Goal: Task Accomplishment & Management: Use online tool/utility

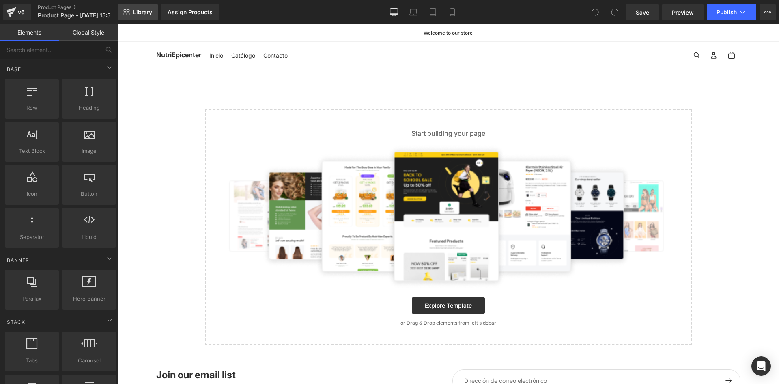
click at [140, 9] on span "Library" at bounding box center [142, 12] width 19 height 7
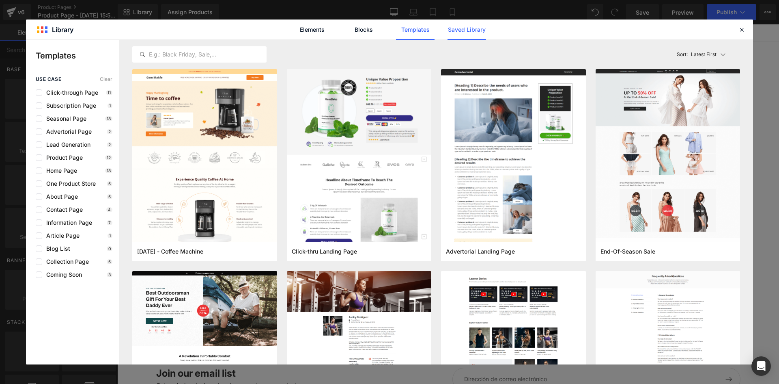
click at [470, 30] on link "Saved Library" at bounding box center [467, 29] width 39 height 20
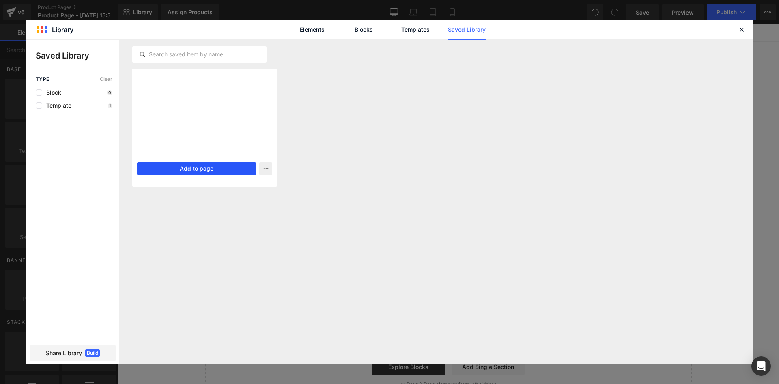
drag, startPoint x: 190, startPoint y: 166, endPoint x: 73, endPoint y: 142, distance: 119.1
click at [190, 166] on button "Add to page" at bounding box center [196, 168] width 119 height 13
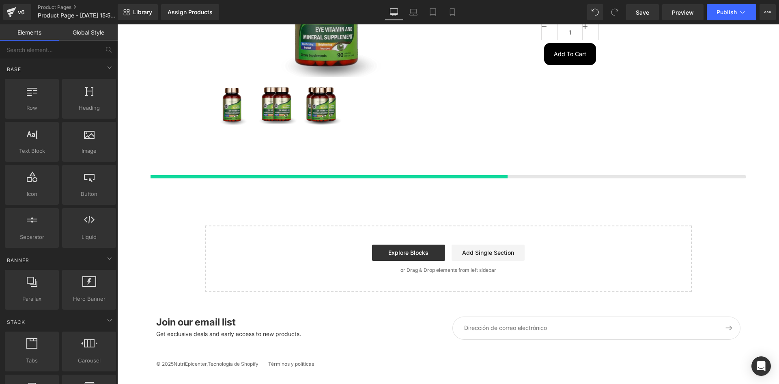
scroll to position [158, 0]
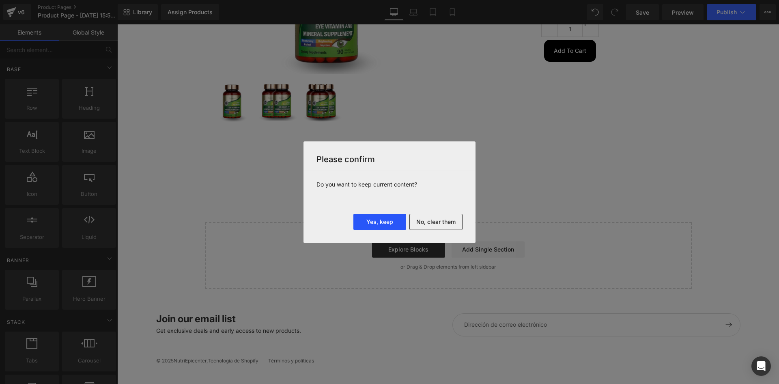
click at [384, 220] on button "Yes, keep" at bounding box center [379, 221] width 53 height 16
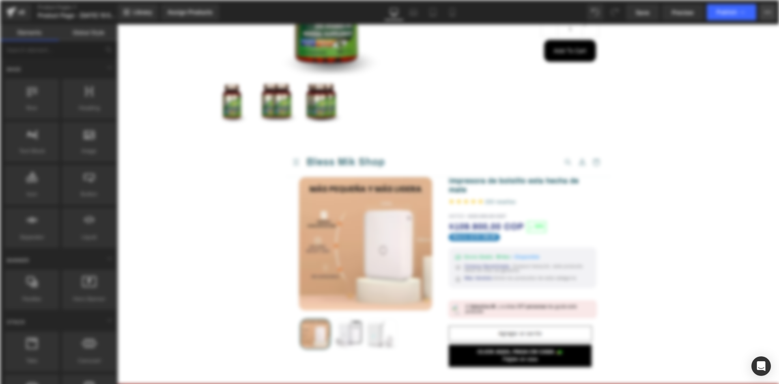
click at [773, 11] on button "Upgrade Plan View Live Page View with current Template Save Template to Library…" at bounding box center [768, 12] width 16 height 16
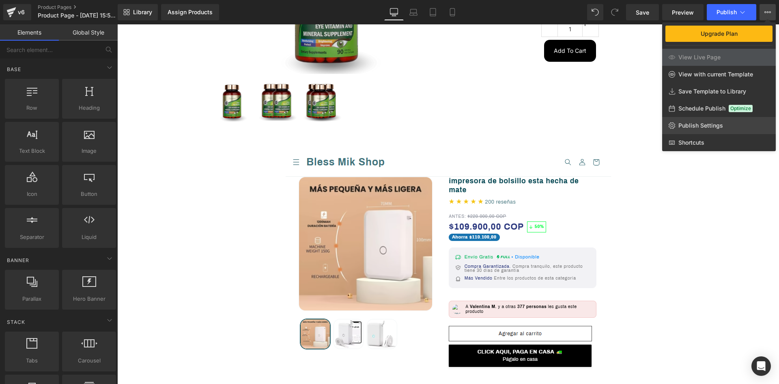
click at [711, 122] on span "Publish Settings" at bounding box center [701, 125] width 45 height 7
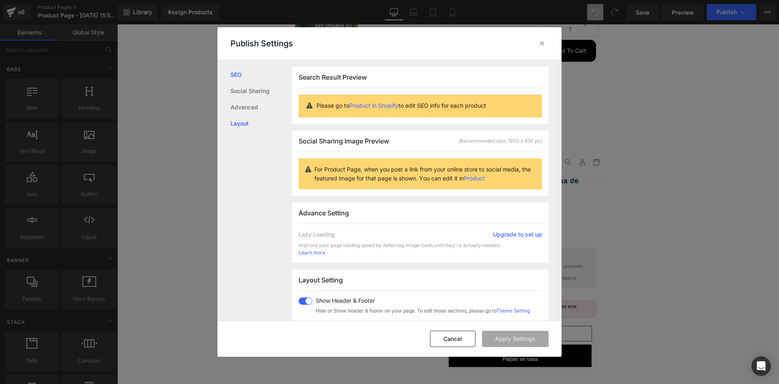
click at [238, 119] on link "Layout" at bounding box center [262, 123] width 62 height 16
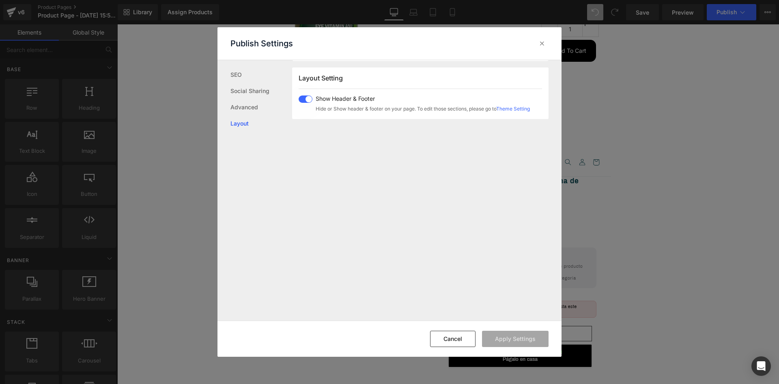
scroll to position [203, 0]
click at [302, 100] on span at bounding box center [306, 98] width 14 height 7
click at [522, 342] on button "Apply Settings" at bounding box center [515, 338] width 67 height 16
click at [541, 44] on icon at bounding box center [542, 43] width 8 height 8
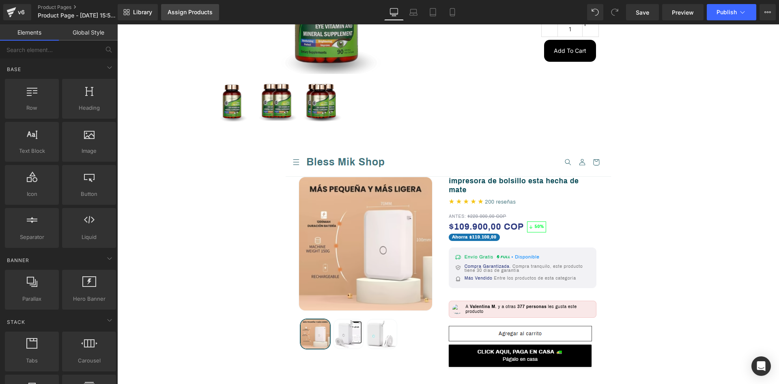
click at [179, 11] on div "Assign Products" at bounding box center [190, 12] width 45 height 6
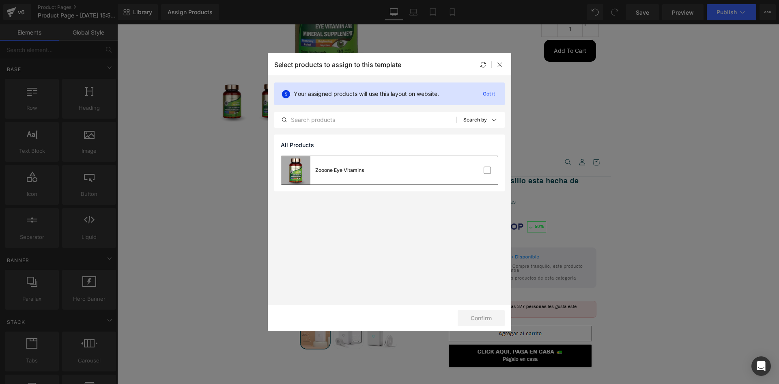
click at [373, 169] on div "Zooone Eye Vitamins" at bounding box center [389, 170] width 217 height 28
click at [488, 315] on button "Confirm" at bounding box center [481, 318] width 47 height 16
click at [499, 62] on icon at bounding box center [500, 64] width 6 height 6
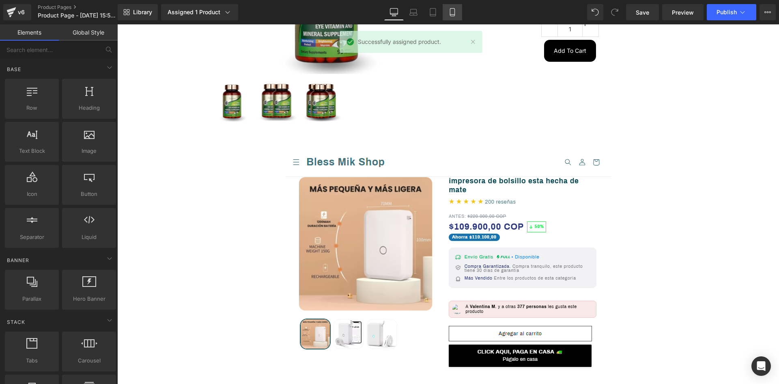
click at [454, 14] on icon at bounding box center [452, 12] width 8 height 8
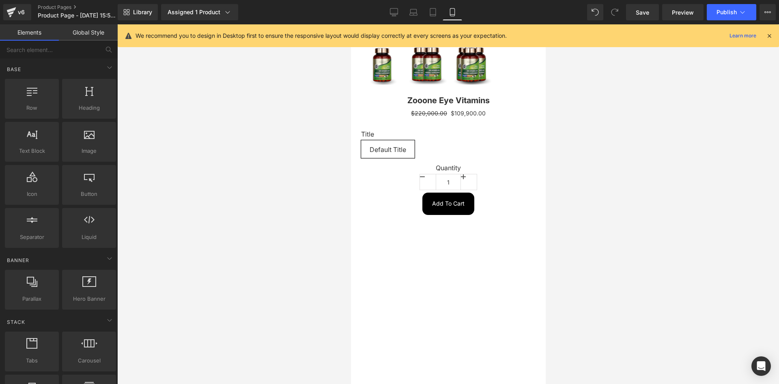
click at [769, 36] on icon at bounding box center [769, 35] width 7 height 7
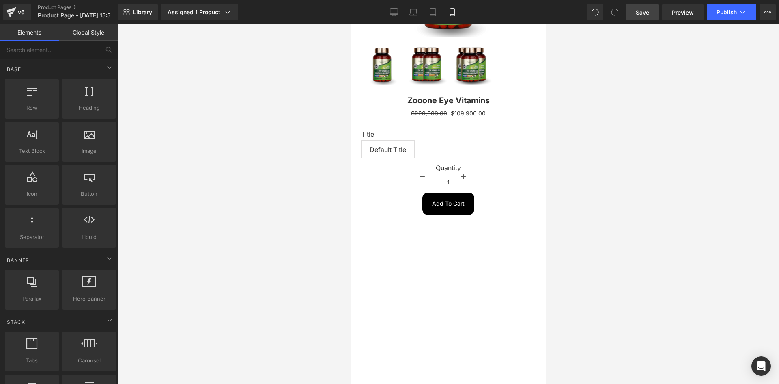
click at [640, 16] on span "Save" at bounding box center [642, 12] width 13 height 9
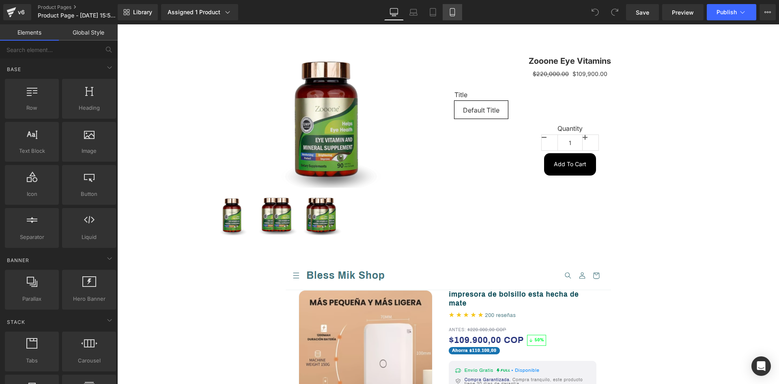
click at [456, 15] on icon at bounding box center [452, 12] width 8 height 8
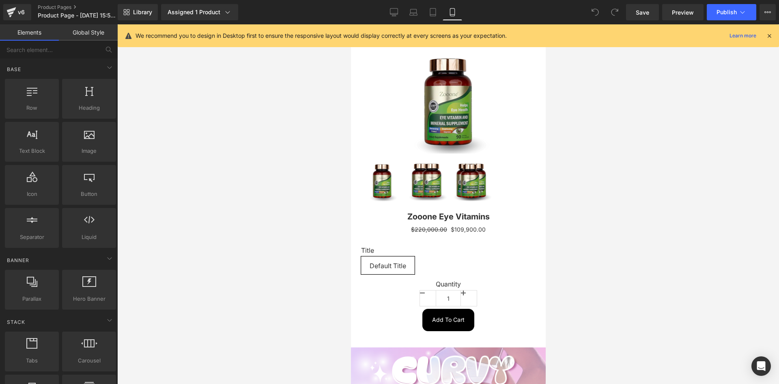
click at [770, 34] on icon at bounding box center [769, 35] width 7 height 7
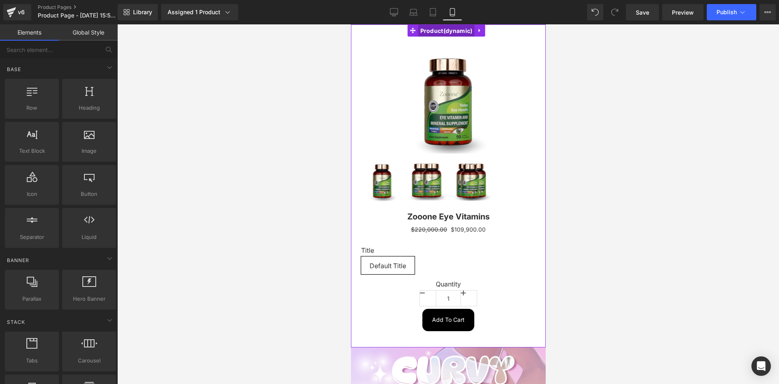
click at [434, 29] on span "Product" at bounding box center [446, 31] width 56 height 12
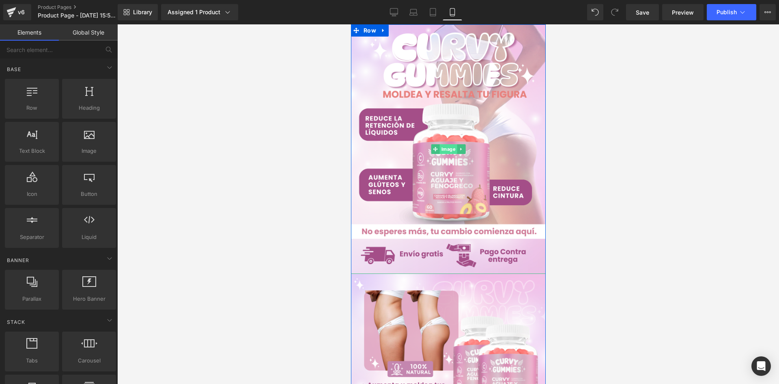
click at [448, 146] on span "Image" at bounding box center [448, 149] width 17 height 10
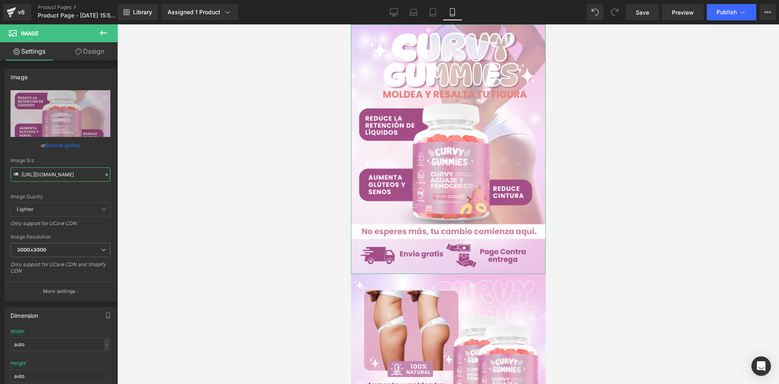
scroll to position [0, 17]
drag, startPoint x: 22, startPoint y: 175, endPoint x: 129, endPoint y: 181, distance: 108.1
click at [129, 181] on div "Image You are previewing how the will restyle your page. You can not edit Eleme…" at bounding box center [389, 198] width 779 height 397
paste input "Jw7YPL2s/Whats-App-Image-2025-06-24-at-1-18-08-PM.jp"
type input "https://i.ibb.co/Jw7YPL2s/Whats-App-Image-2025-06-24-at-1-18-08-PM.jpg"
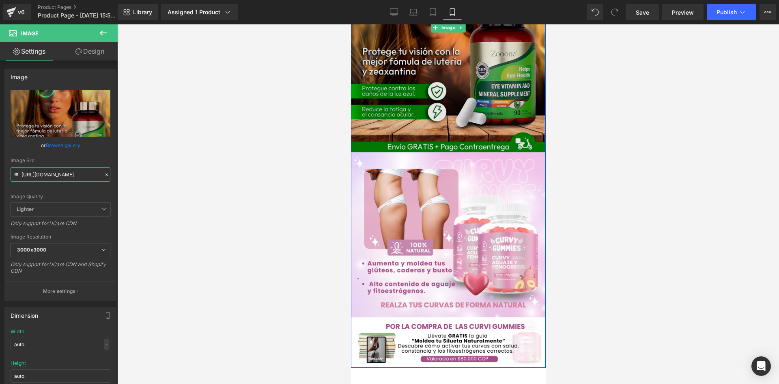
scroll to position [122, 0]
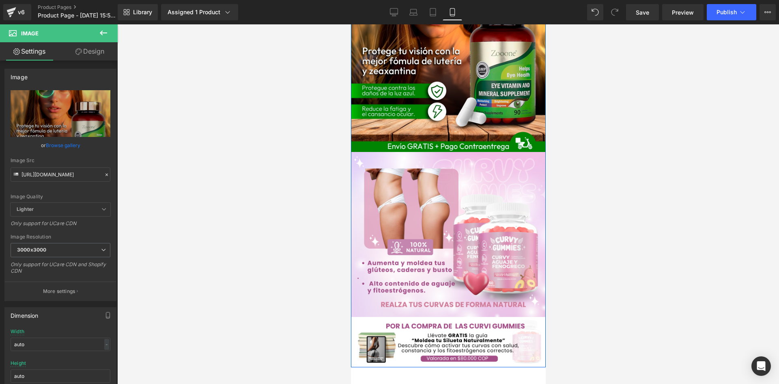
click at [440, 234] on div "Image" at bounding box center [448, 234] width 195 height 164
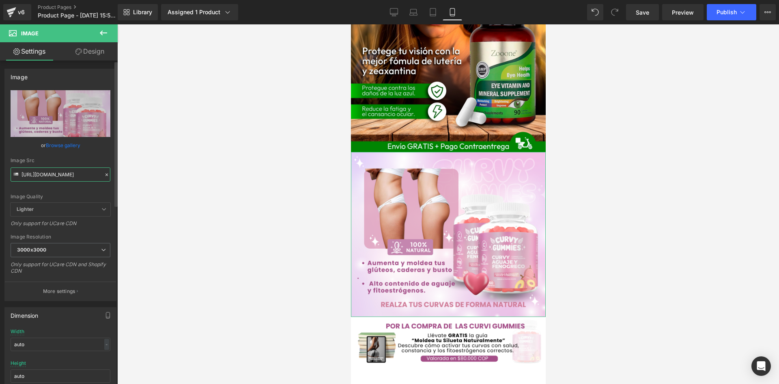
drag, startPoint x: 22, startPoint y: 172, endPoint x: 111, endPoint y: 172, distance: 89.3
click at [111, 172] on div "https://i.ibb.co/zTvR1Jbg/raw-2-9.png Replace Image Upload image or Browse gall…" at bounding box center [60, 195] width 111 height 210
paste input "QFp1hv6s/Whats-App-Image-2025-06-24-at-1-18-10-PM.jp"
type input "https://i.ibb.co/QFp1hv6s/Whats-App-Image-2025-06-24-at-1-18-10-PM.jpg"
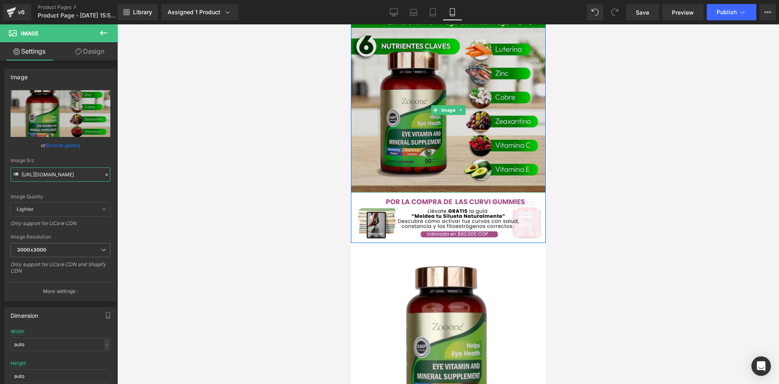
scroll to position [284, 0]
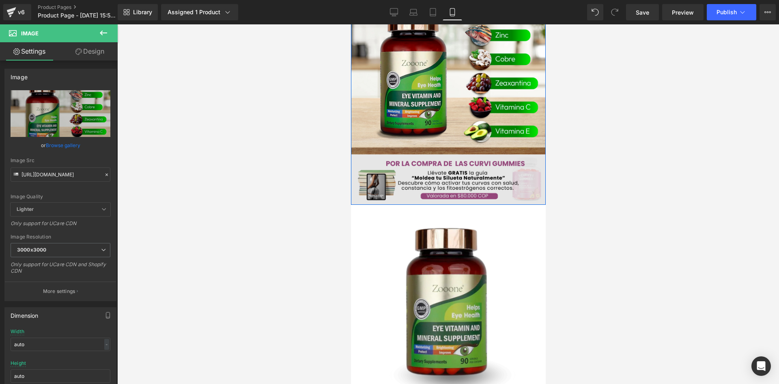
click at [448, 176] on div "Image" at bounding box center [448, 179] width 195 height 50
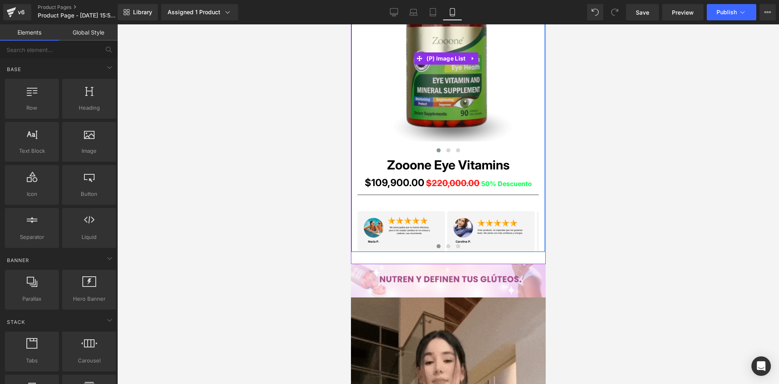
scroll to position [528, 0]
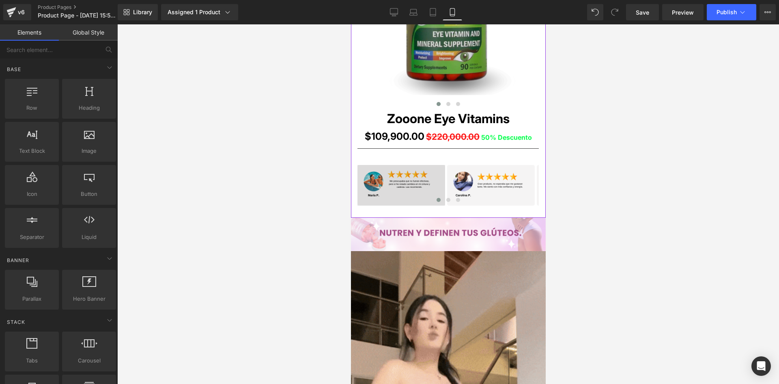
click at [404, 181] on div "Image" at bounding box center [401, 185] width 88 height 41
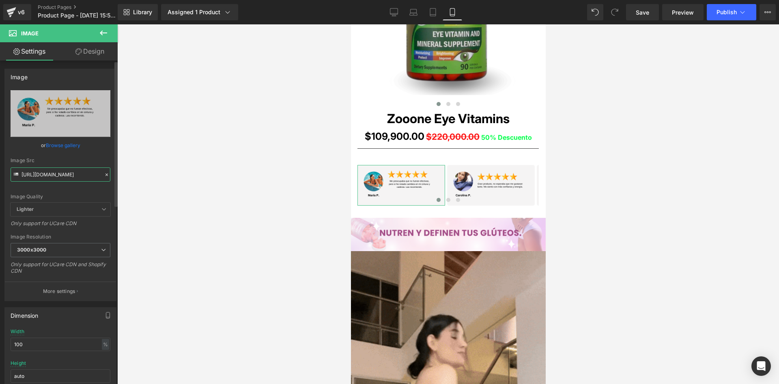
click at [22, 175] on input "https://i.ibb.co/LdqRyxv8/11-3.png" at bounding box center [61, 174] width 100 height 14
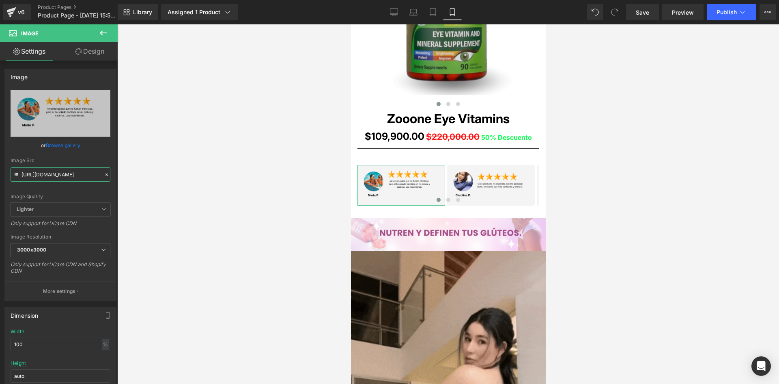
scroll to position [0, 4]
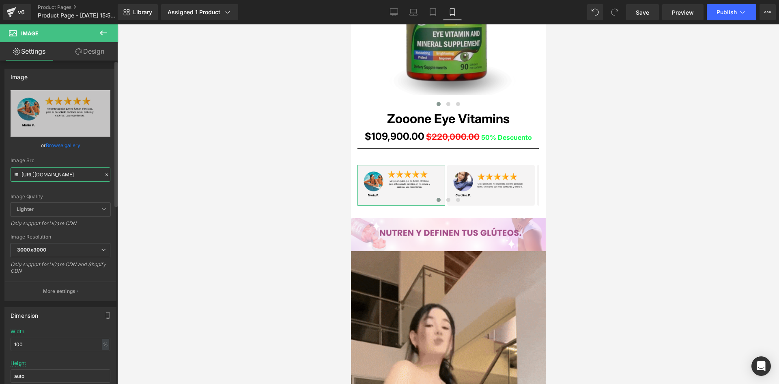
drag, startPoint x: 21, startPoint y: 174, endPoint x: 106, endPoint y: 176, distance: 84.8
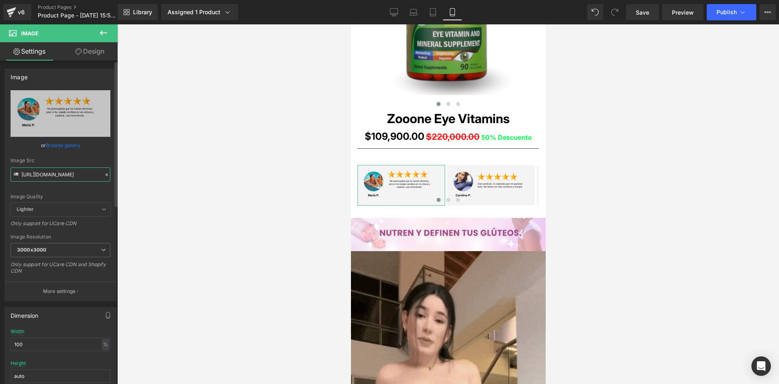
click at [106, 176] on div "Image Src https://i.ibb.co/LdqRyxv8/11-3.png" at bounding box center [61, 169] width 100 height 24
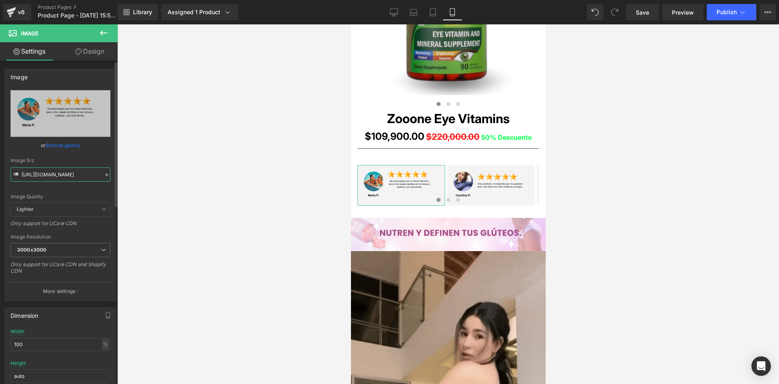
paste input "KcnK469h/1"
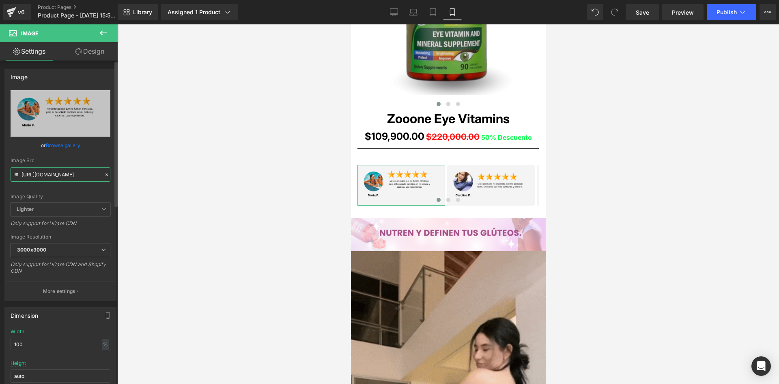
type input "https://i.ibb.co/KcnK469h/13.png"
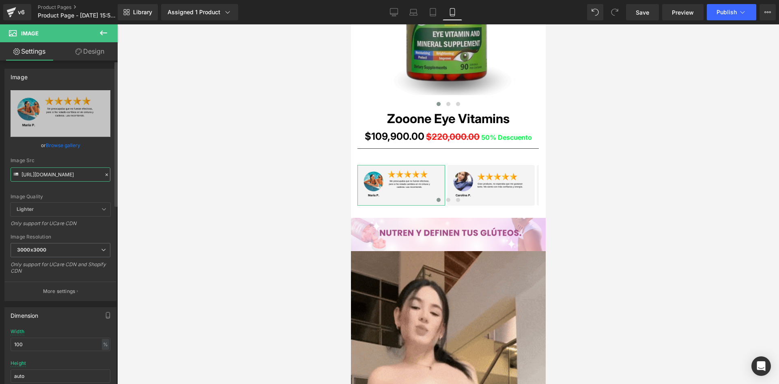
scroll to position [0, 2]
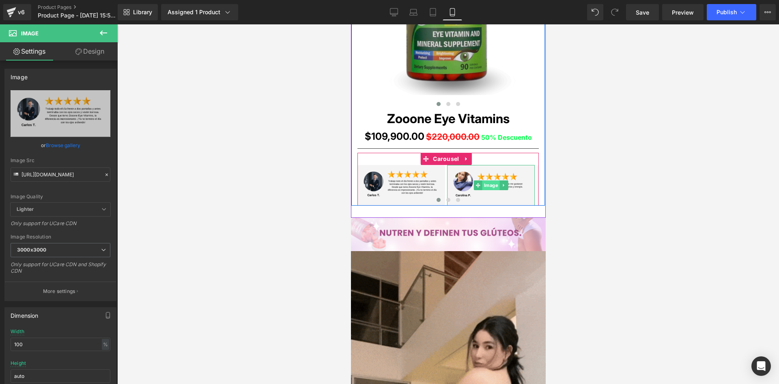
click at [489, 187] on span "Image" at bounding box center [490, 185] width 17 height 10
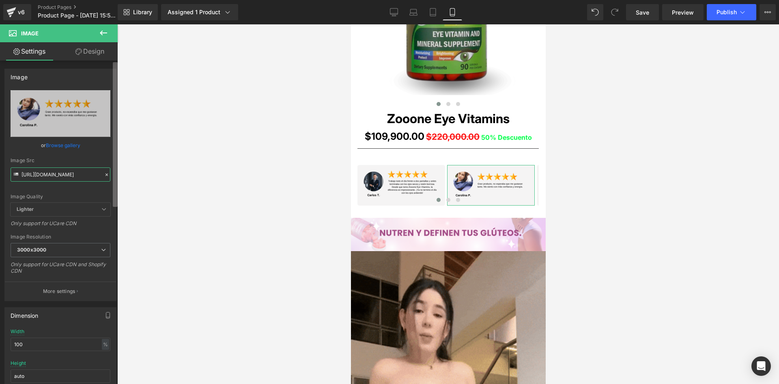
scroll to position [0, 9]
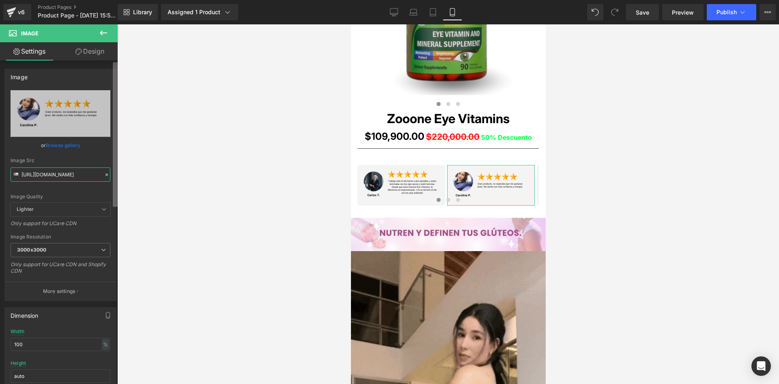
drag, startPoint x: 22, startPoint y: 174, endPoint x: 117, endPoint y: 179, distance: 95.9
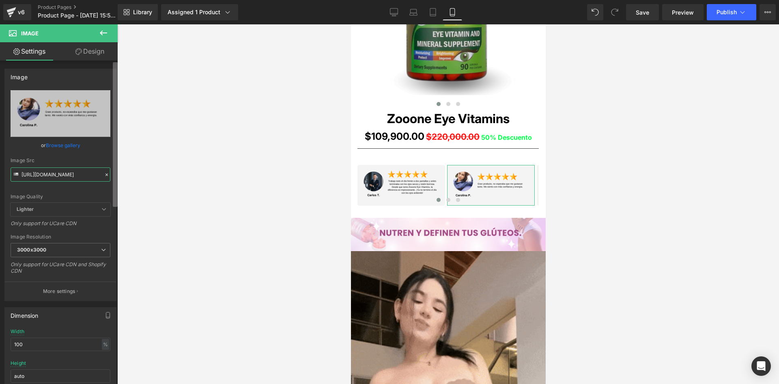
click at [117, 179] on div "Image https://i.ibb.co/RG39wGwB/11-2.png Replace Image Upload image or Browse g…" at bounding box center [59, 223] width 118 height 327
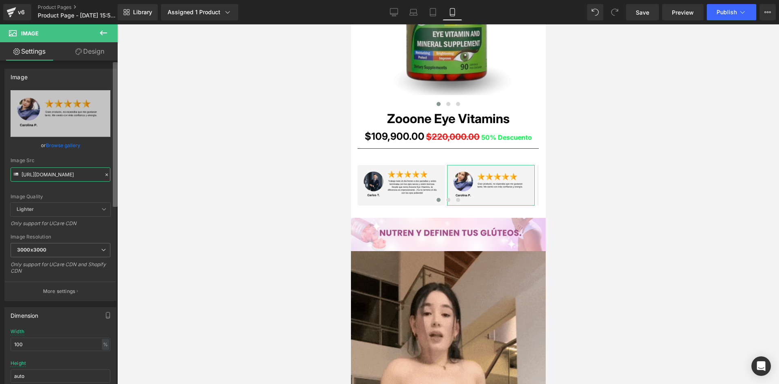
paste input "DDMZGHZZ/14"
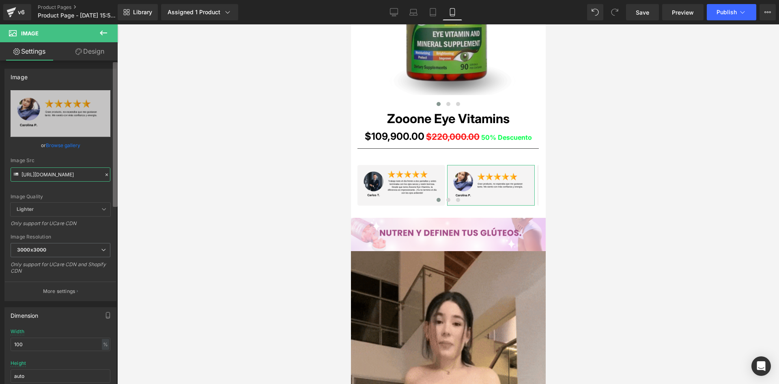
type input "https://i.ibb.co/DDMZGHZZ/14.png"
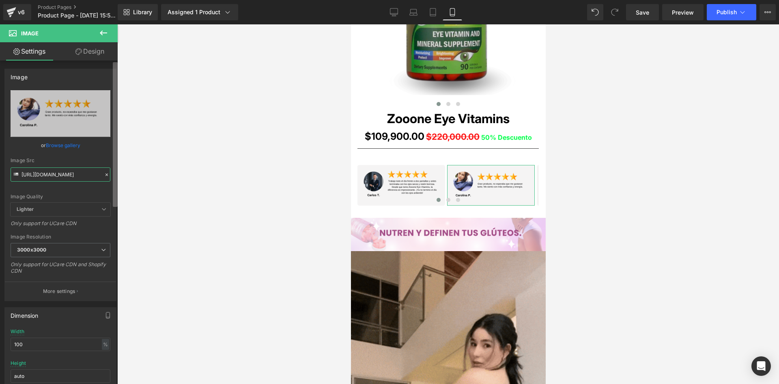
scroll to position [0, 5]
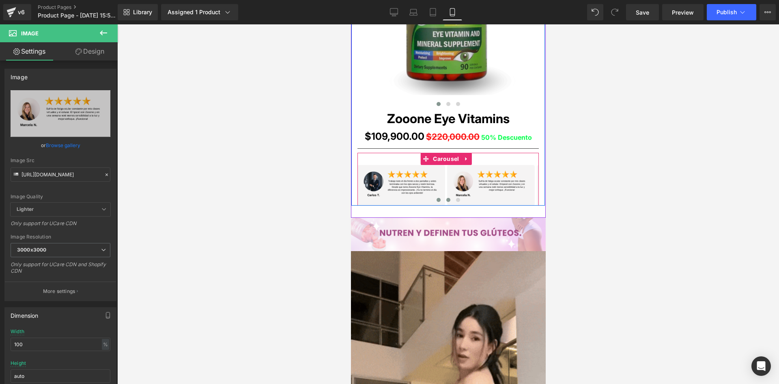
click at [446, 199] on span at bounding box center [448, 200] width 4 height 4
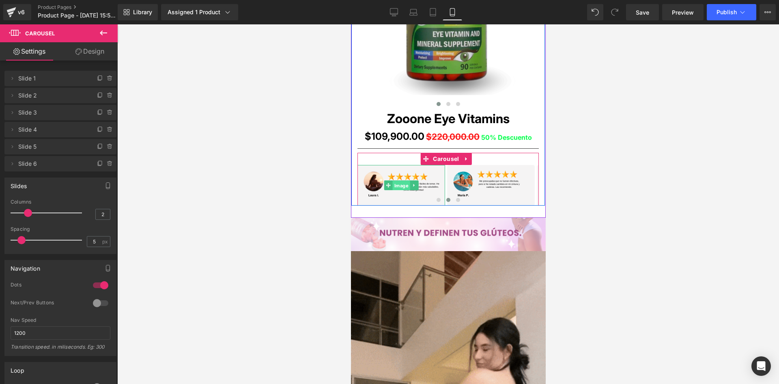
click at [399, 185] on span "Image" at bounding box center [400, 186] width 17 height 10
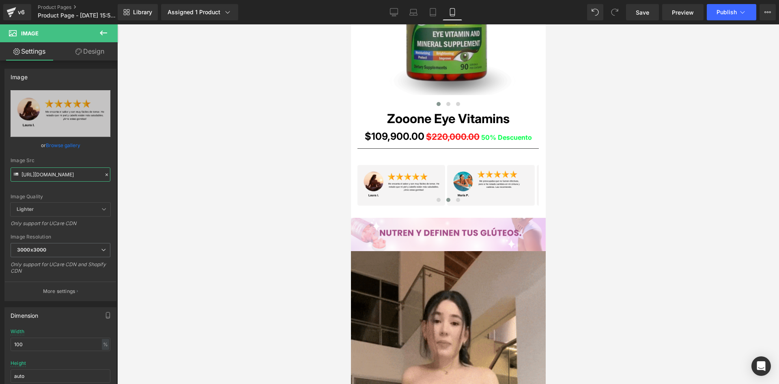
drag, startPoint x: 21, startPoint y: 175, endPoint x: 151, endPoint y: 177, distance: 129.9
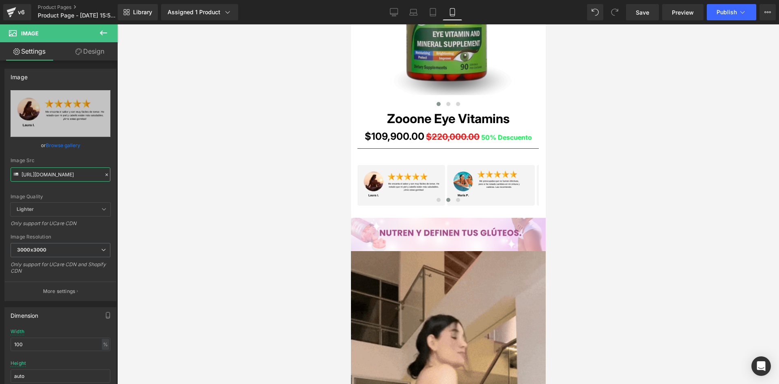
click at [151, 177] on div "Image You are previewing how the will restyle your page. You can not edit Eleme…" at bounding box center [389, 198] width 779 height 397
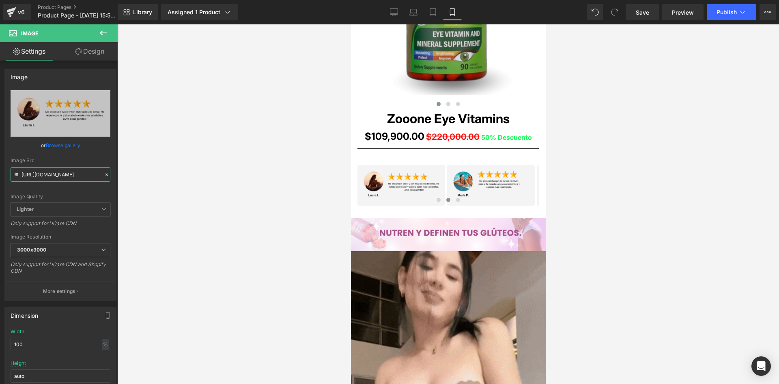
type input "https://i.ibb.co/8gXy6FP9/15.png"
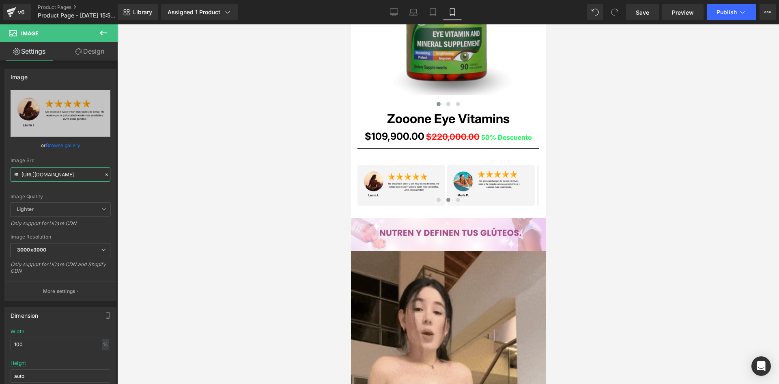
scroll to position [0, 1]
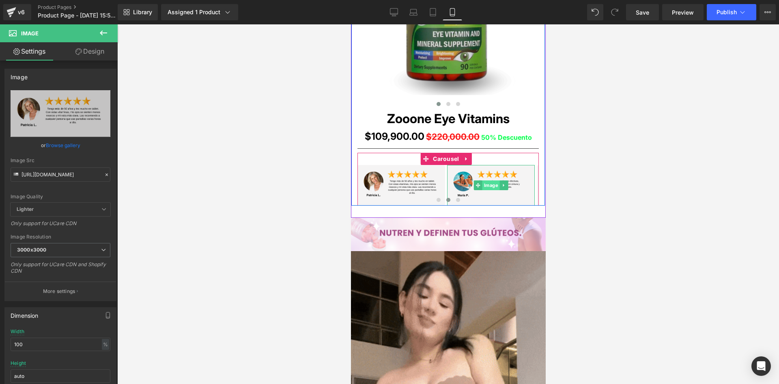
click at [493, 184] on span "Image" at bounding box center [490, 185] width 17 height 10
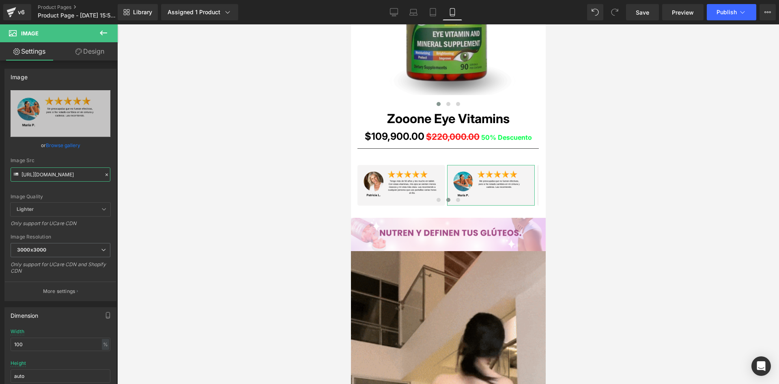
scroll to position [0, 4]
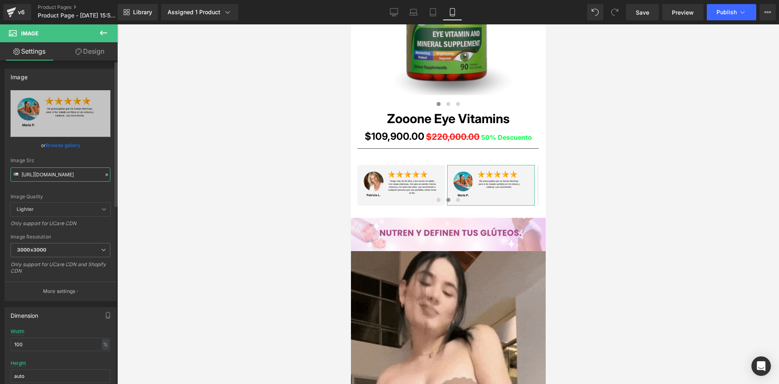
drag, startPoint x: 21, startPoint y: 174, endPoint x: 98, endPoint y: 173, distance: 77.5
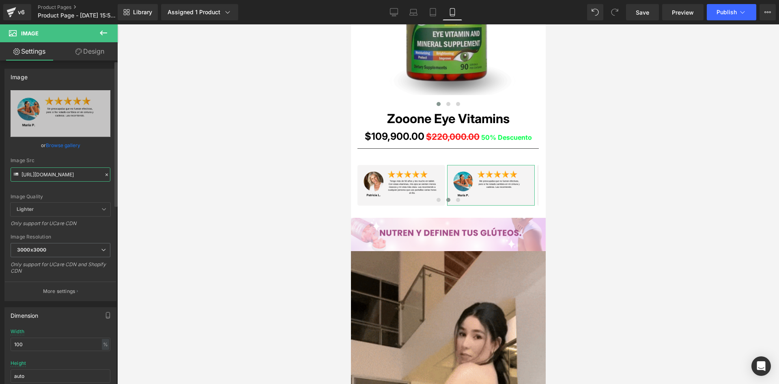
click at [98, 173] on input "https://i.ibb.co/LdqRyxv8/11-3.png" at bounding box center [61, 174] width 100 height 14
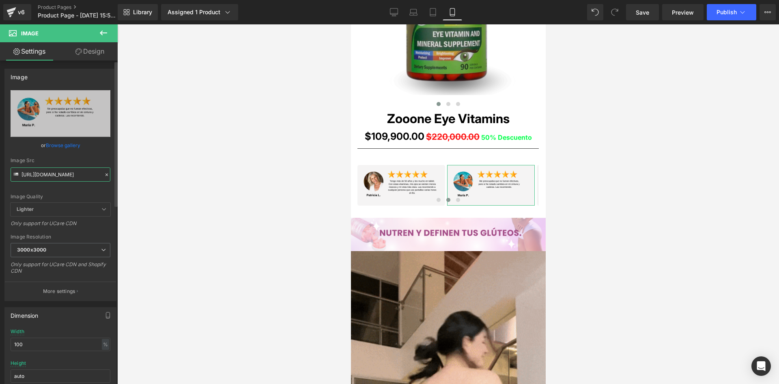
paste input "F9zyv80/raw-3-14"
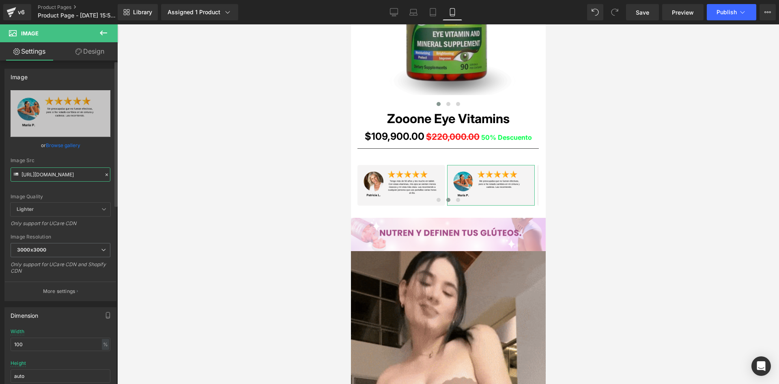
type input "https://i.ibb.co/F9zyv80/raw-3-14.png"
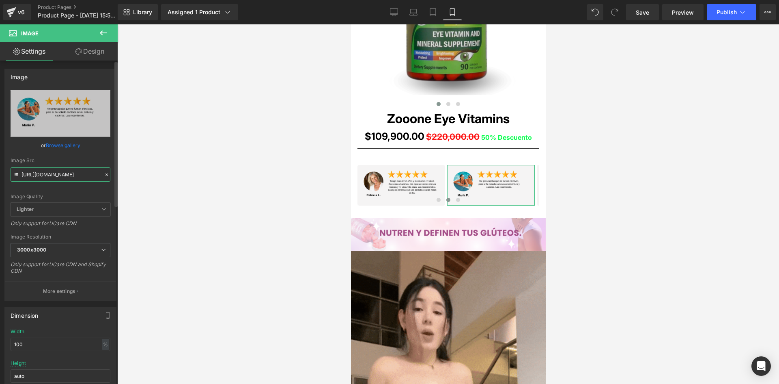
scroll to position [0, 13]
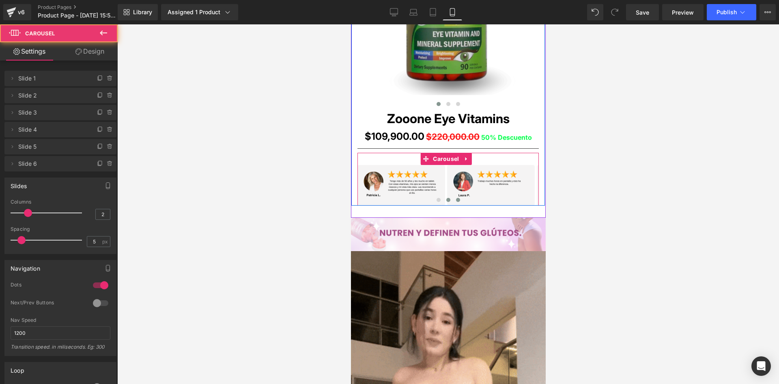
click at [456, 199] on span at bounding box center [458, 200] width 4 height 4
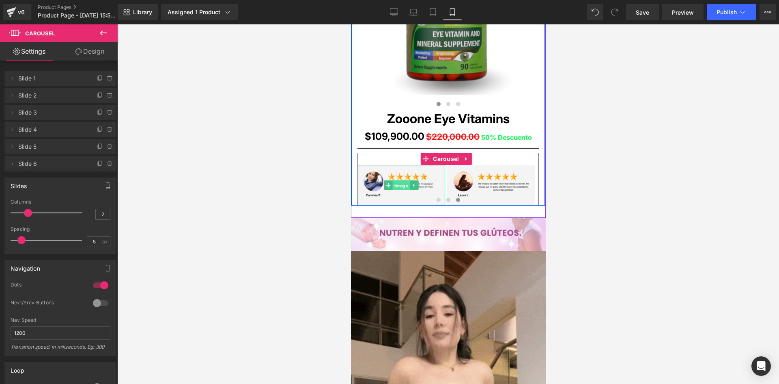
click at [397, 185] on span "Image" at bounding box center [400, 186] width 17 height 10
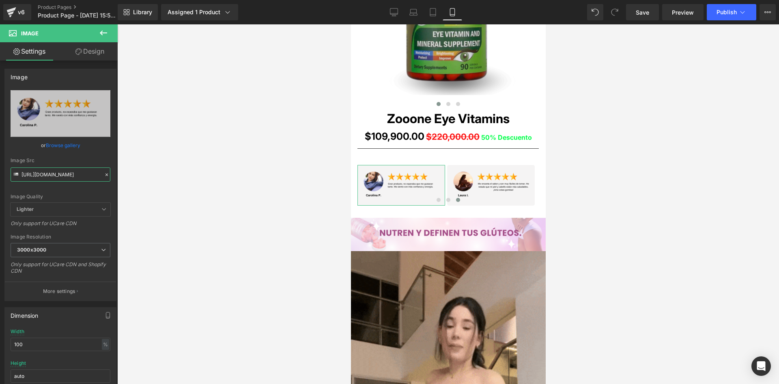
scroll to position [0, 9]
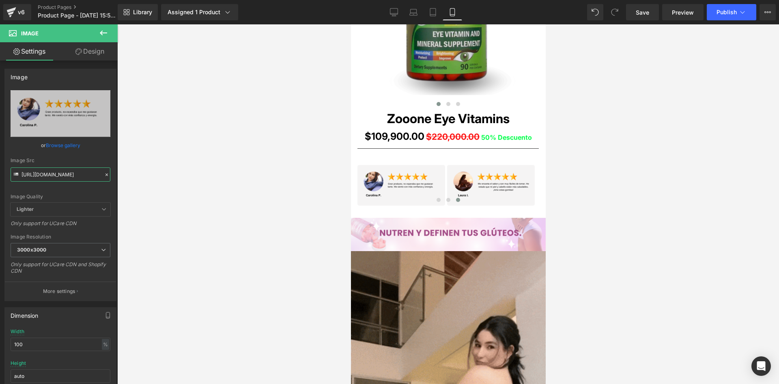
drag, startPoint x: 22, startPoint y: 175, endPoint x: 157, endPoint y: 179, distance: 136.0
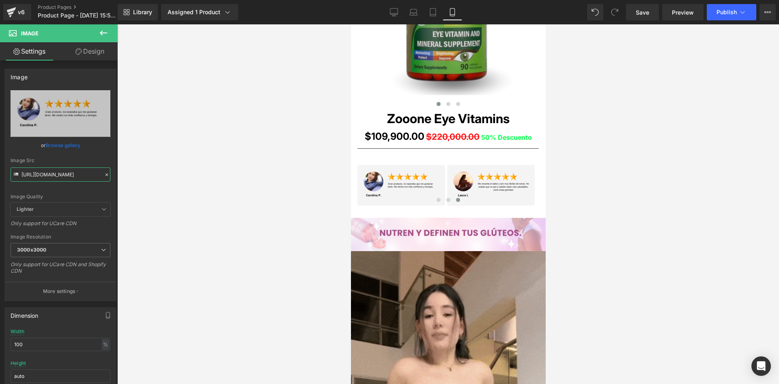
click at [157, 179] on div "Image You are previewing how the will restyle your page. You can not edit Eleme…" at bounding box center [389, 198] width 779 height 397
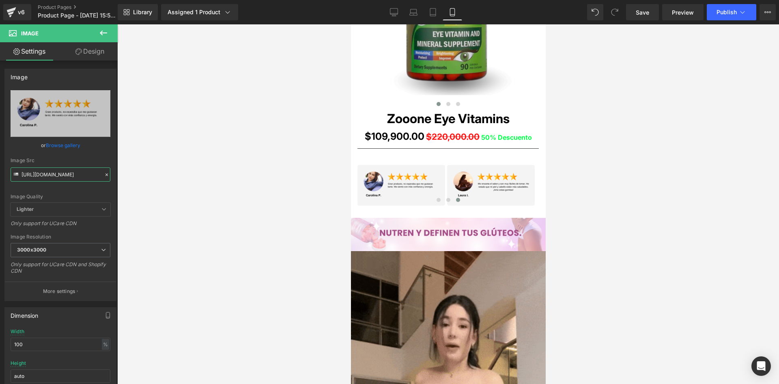
paste input "WmkmF9F/raw-3-15"
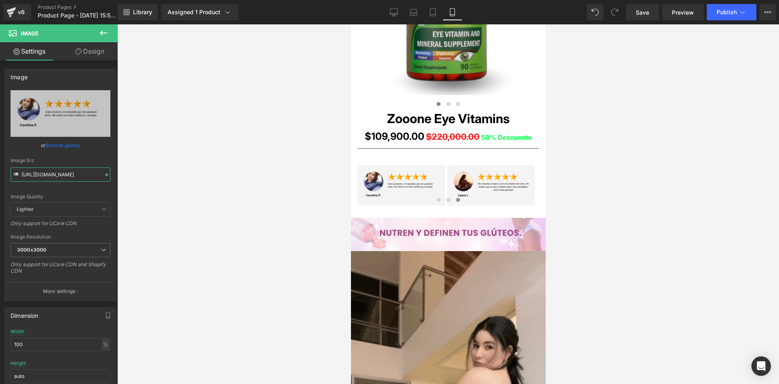
type input "https://i.ibb.co/WmkmF9F/raw-3-15.png"
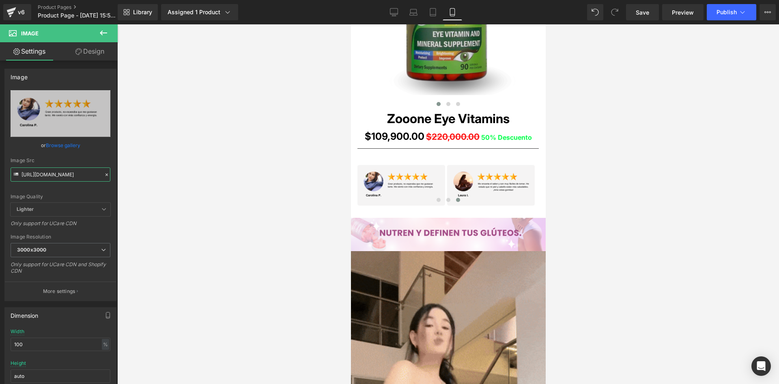
scroll to position [0, 18]
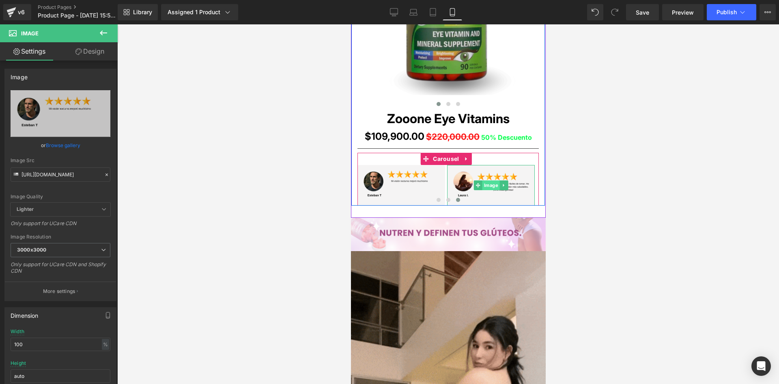
click at [488, 187] on span "Image" at bounding box center [490, 185] width 17 height 10
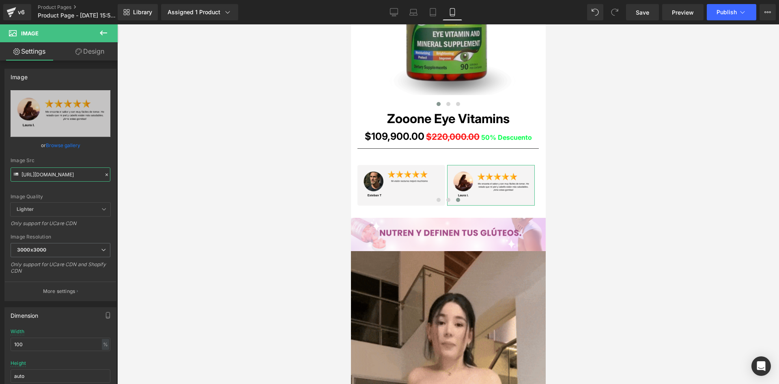
scroll to position [0, 2]
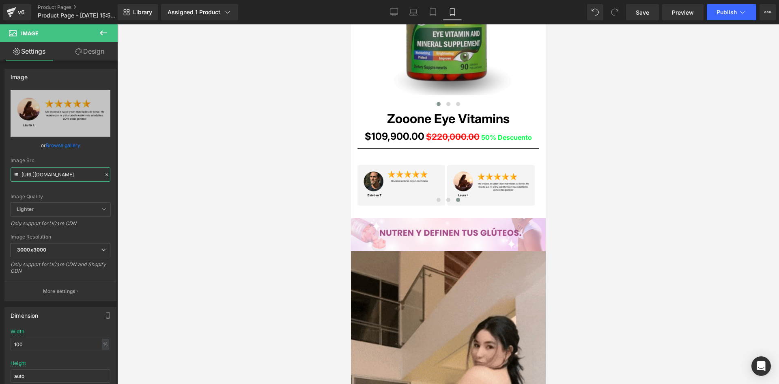
drag, startPoint x: 22, startPoint y: 174, endPoint x: 165, endPoint y: 181, distance: 142.6
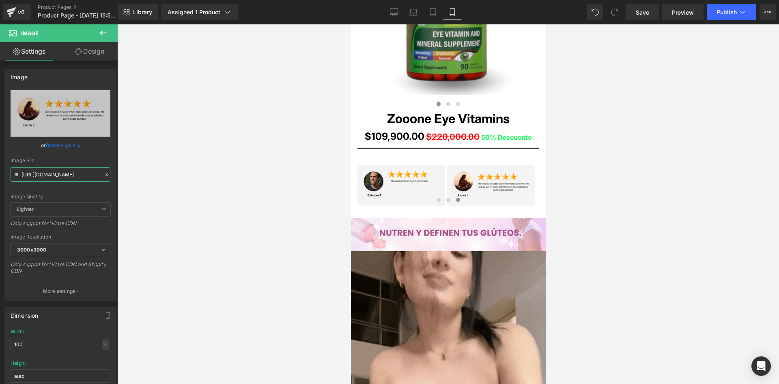
click at [165, 181] on div "Image You are previewing how the will restyle your page. You can not edit Eleme…" at bounding box center [389, 198] width 779 height 397
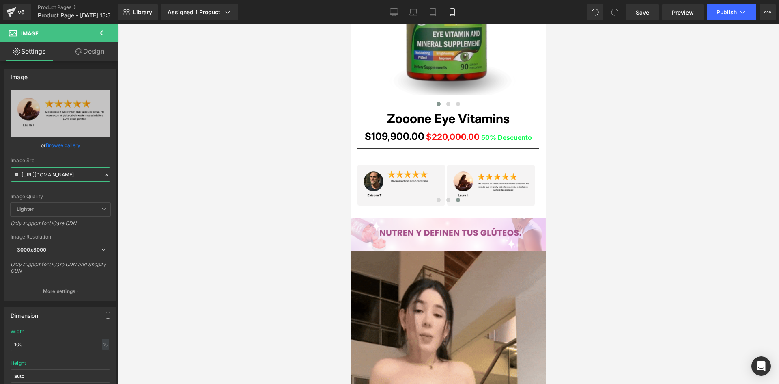
paste input "Q3cgDfHq/raw-3-13"
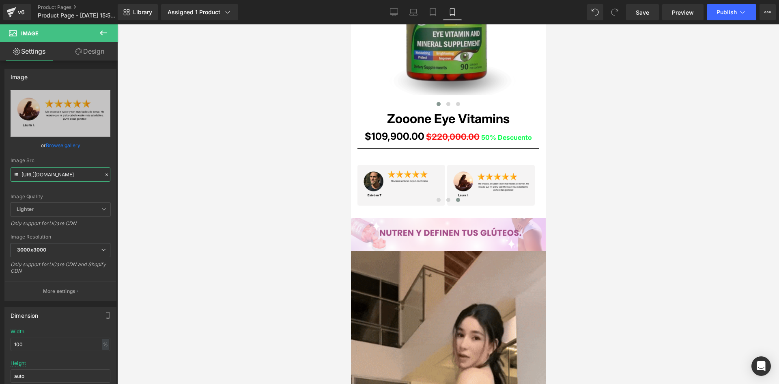
type input "https://i.ibb.co/Q3cgDfHq/raw-3-13.png"
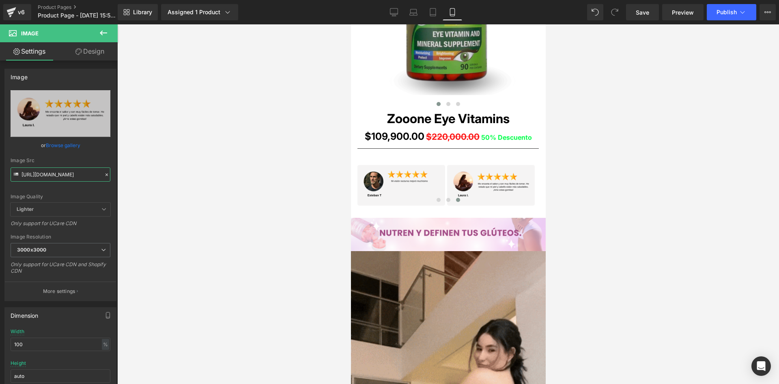
scroll to position [0, 18]
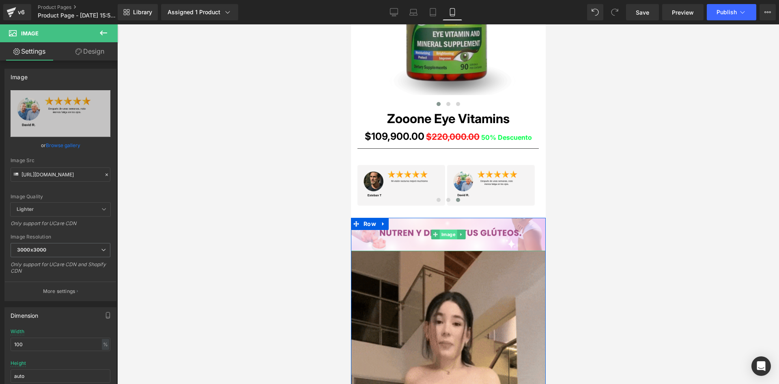
click at [443, 233] on span "Image" at bounding box center [448, 234] width 17 height 10
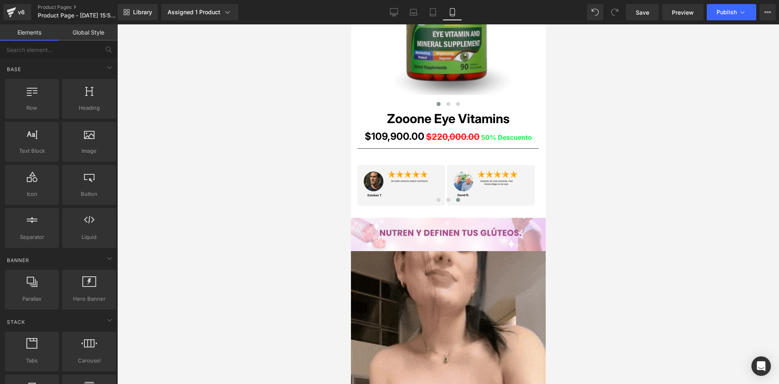
click at [172, 95] on div at bounding box center [448, 203] width 662 height 359
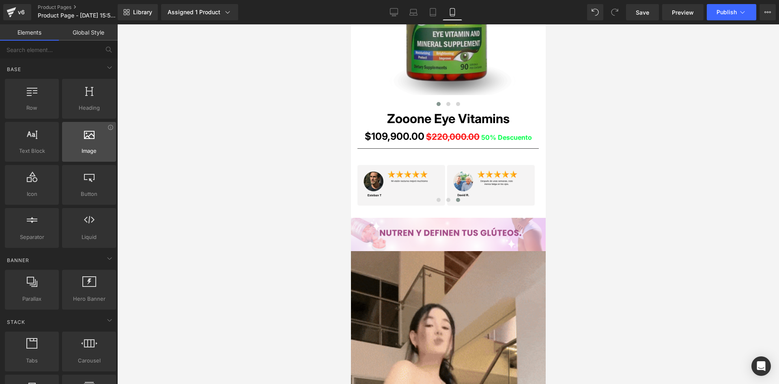
click at [92, 145] on div at bounding box center [89, 137] width 49 height 18
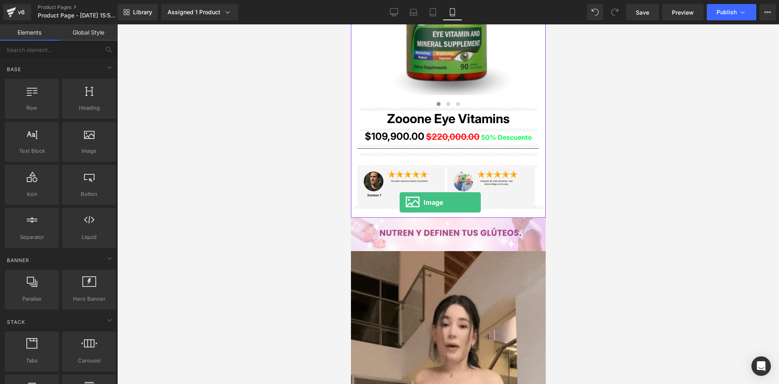
drag, startPoint x: 437, startPoint y: 165, endPoint x: 399, endPoint y: 202, distance: 53.4
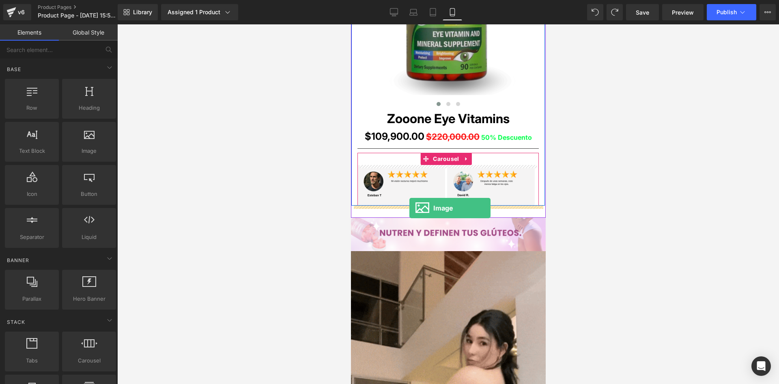
drag, startPoint x: 436, startPoint y: 166, endPoint x: 409, endPoint y: 207, distance: 49.4
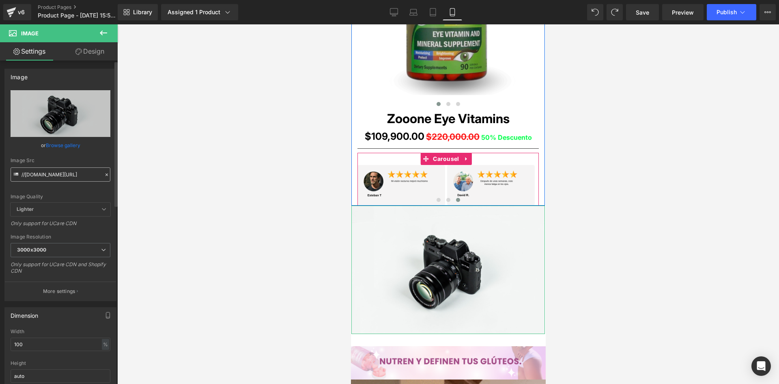
click at [22, 173] on div "Image Src //d1um8515vdn9kb.cloudfront.net/images/parallax.jpg" at bounding box center [61, 169] width 100 height 24
drag, startPoint x: 22, startPoint y: 173, endPoint x: 148, endPoint y: 177, distance: 126.3
click at [148, 177] on div "Image You are previewing how the will restyle your page. You can not edit Eleme…" at bounding box center [389, 198] width 779 height 397
paste input "https://i.ibb.co/s95C3kLH/POST-01-08c.pn"
type input "https://i.ibb.co/s95C3kLH/POST-01-08c.png"
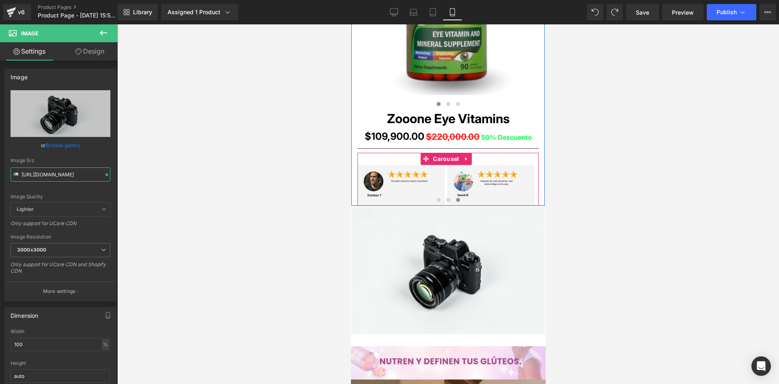
scroll to position [0, 28]
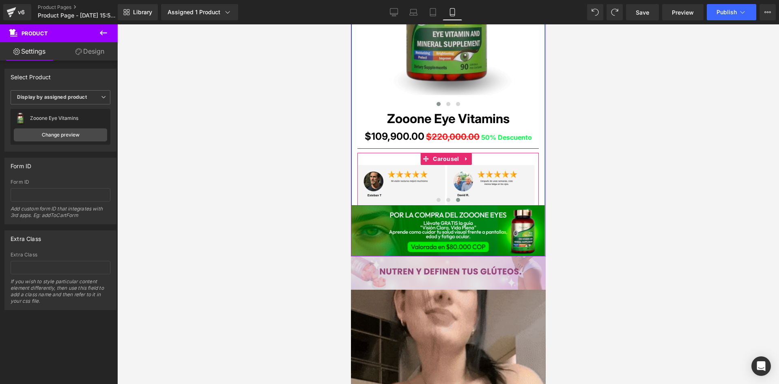
drag, startPoint x: 432, startPoint y: 266, endPoint x: 427, endPoint y: 264, distance: 4.8
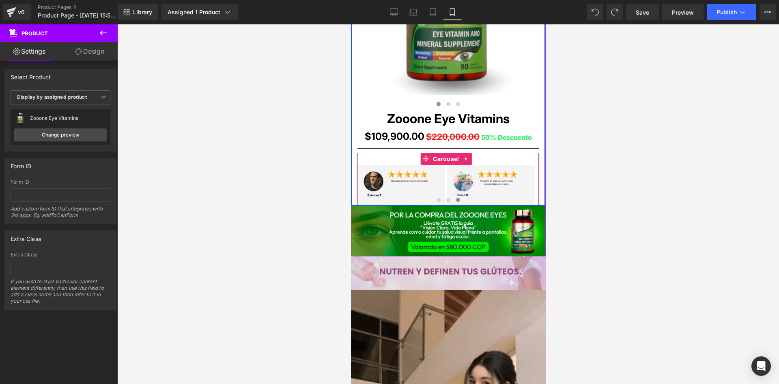
click at [436, 256] on div at bounding box center [448, 256] width 195 height 0
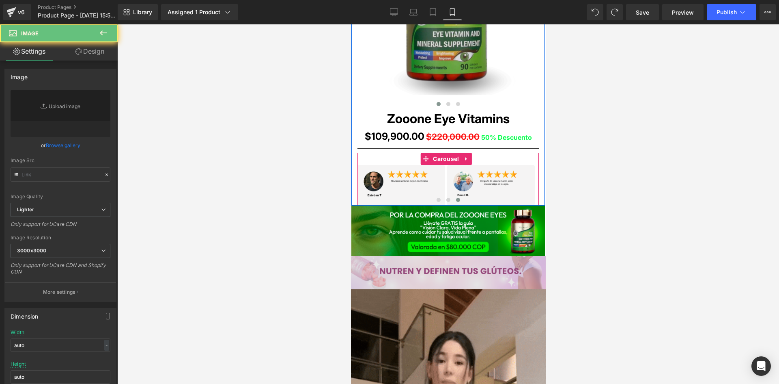
click at [427, 264] on img at bounding box center [448, 272] width 195 height 33
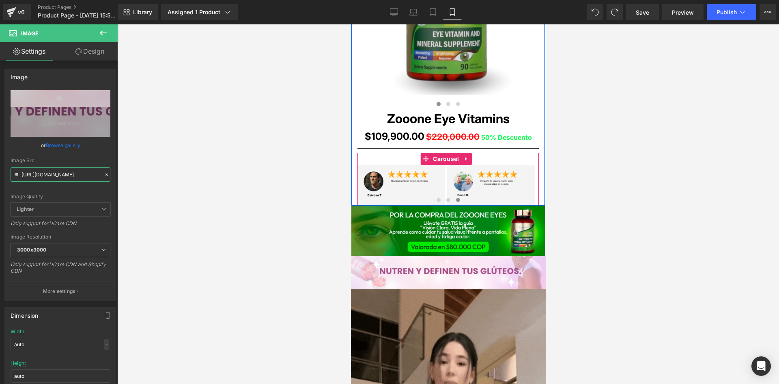
drag, startPoint x: 22, startPoint y: 173, endPoint x: 153, endPoint y: 178, distance: 131.2
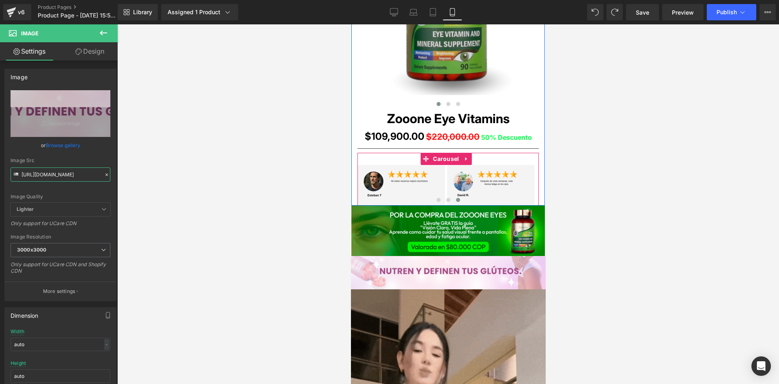
click at [153, 178] on div "Image You are previewing how the will restyle your page. You can not edit Eleme…" at bounding box center [389, 198] width 779 height 397
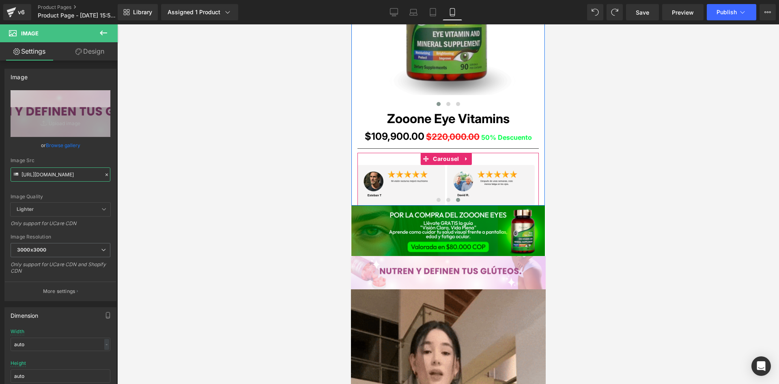
paste input "KtjjB8Q/POST-01-09"
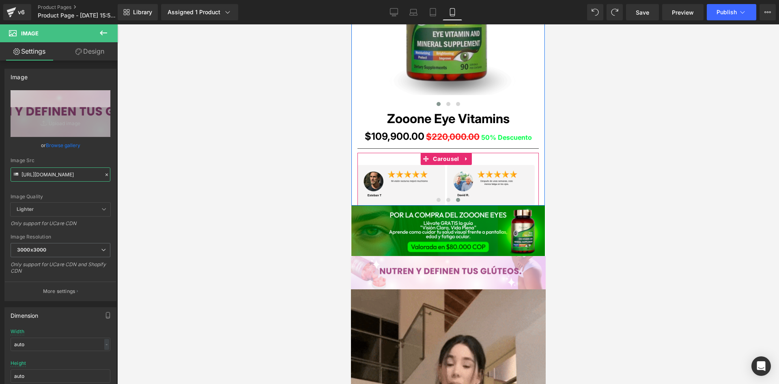
type input "https://i.ibb.co/KtjjB8Q/POST-01-09.png"
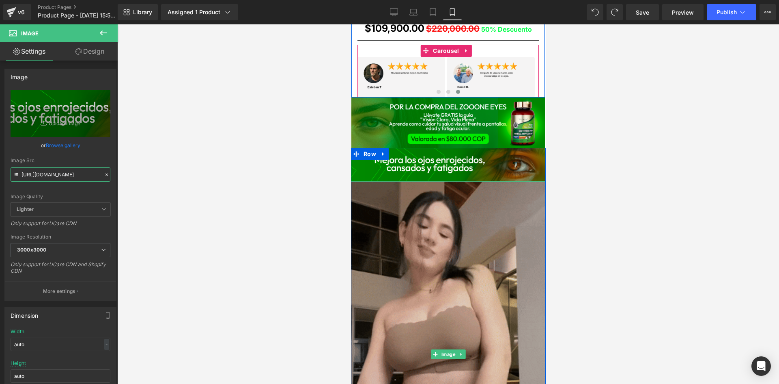
scroll to position [649, 0]
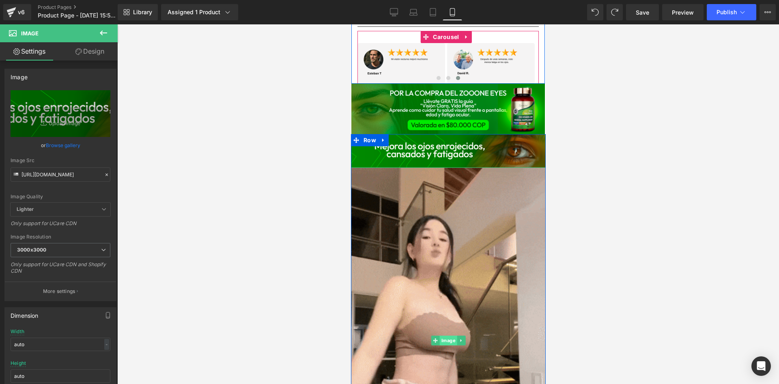
click at [443, 338] on span "Image" at bounding box center [448, 340] width 17 height 10
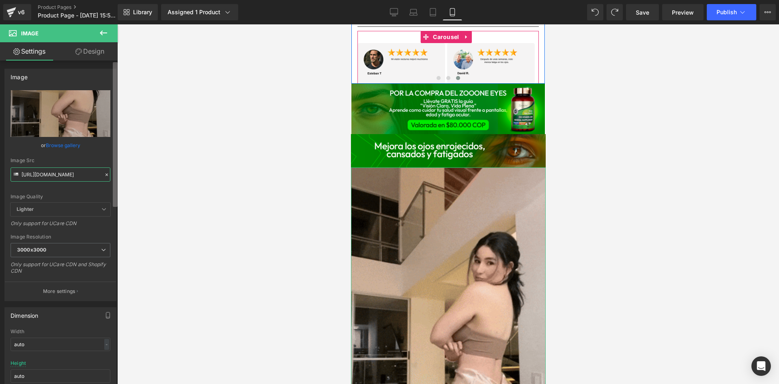
scroll to position [0, 414]
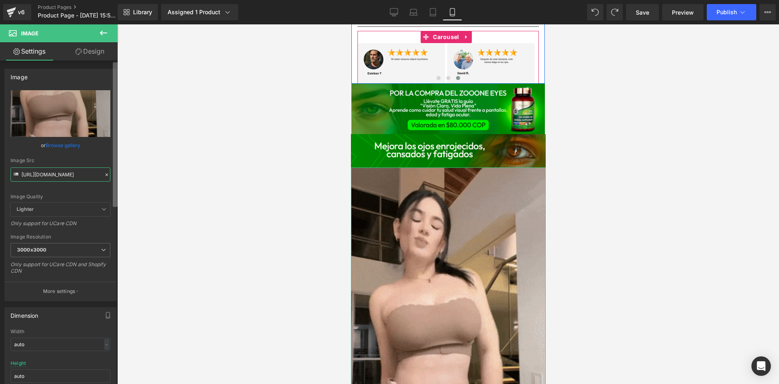
drag, startPoint x: 22, startPoint y: 171, endPoint x: 116, endPoint y: 174, distance: 94.2
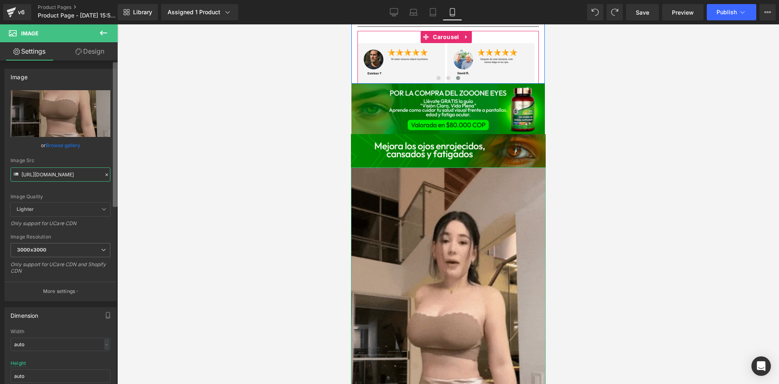
click at [116, 174] on div "Image https://media3.giphy.com/media/v1.Y2lkPTc5MGI3NjExa2gxMjQ2OWp2ZWRuajZobWZ…" at bounding box center [59, 223] width 118 height 327
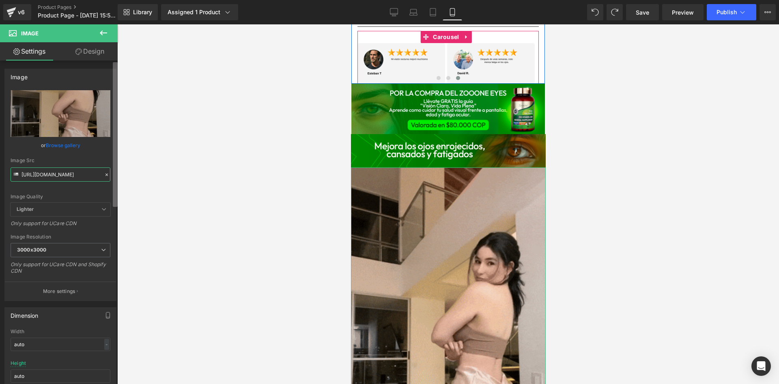
paste input "1.giphy.com/media/v1.Y2lkPTc5MGI3NjExYmd6Z29zaDR4czhmNjRpYm04bXFlaWxsY2xsYjZmdG…"
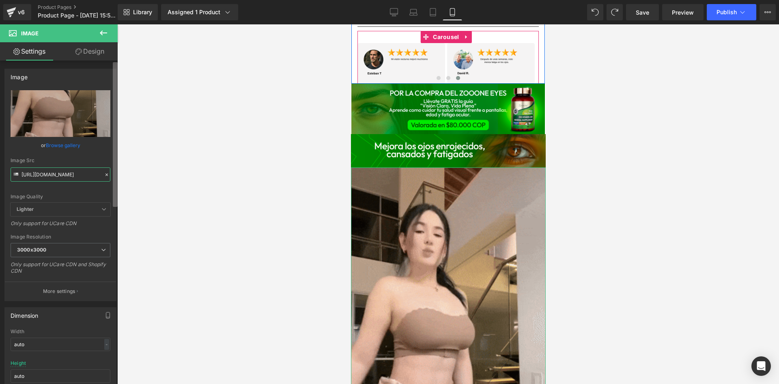
scroll to position [0, 411]
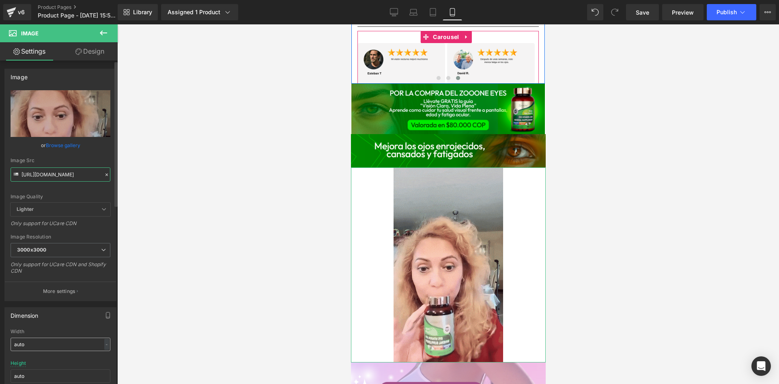
type input "https://media1.giphy.com/media/v1.Y2lkPTc5MGI3NjExYmd6Z29zaDR4czhmNjRpYm04bXFla…"
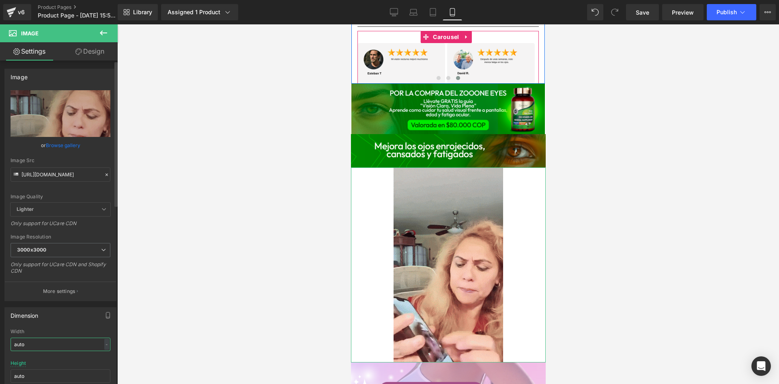
scroll to position [0, 0]
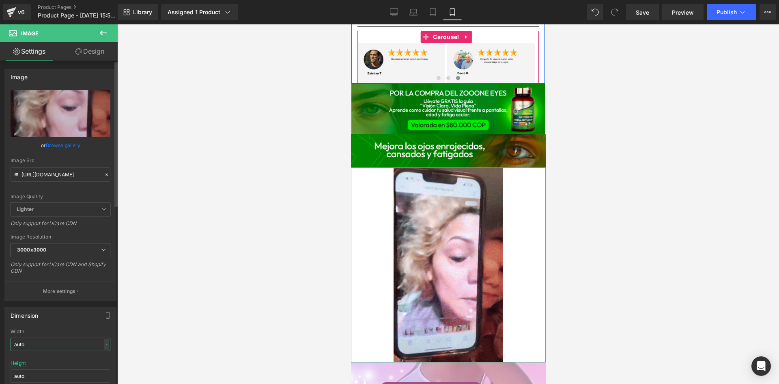
click at [60, 338] on input "auto" at bounding box center [61, 343] width 100 height 13
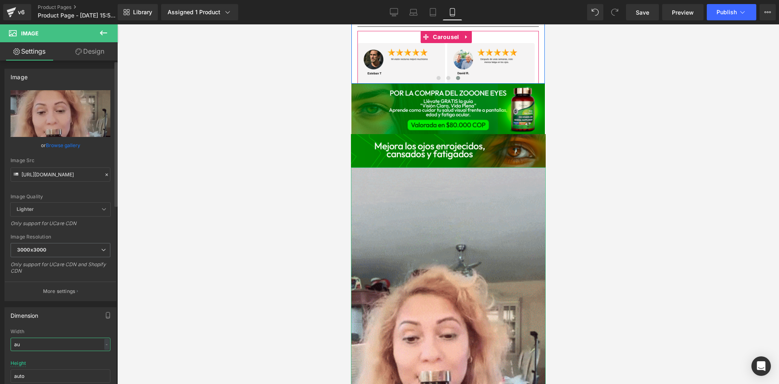
type input "a"
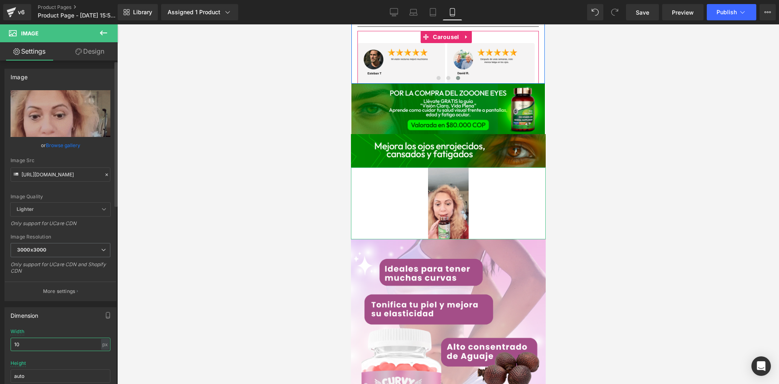
type input "1"
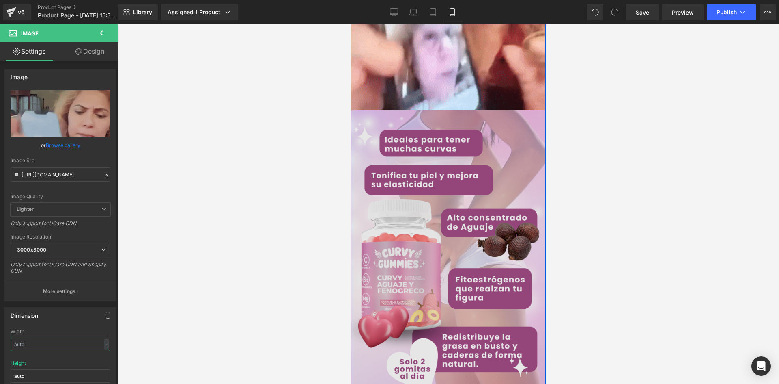
scroll to position [1055, 0]
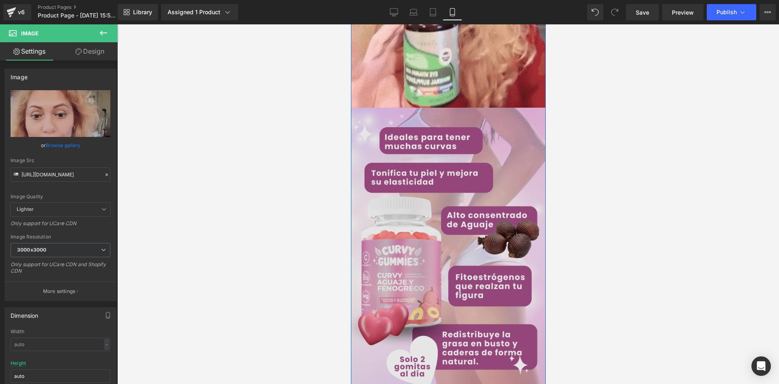
click at [445, 260] on img at bounding box center [448, 248] width 195 height 280
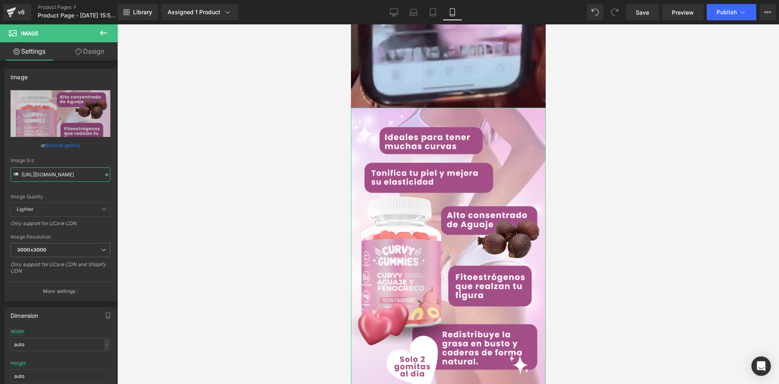
scroll to position [0, 18]
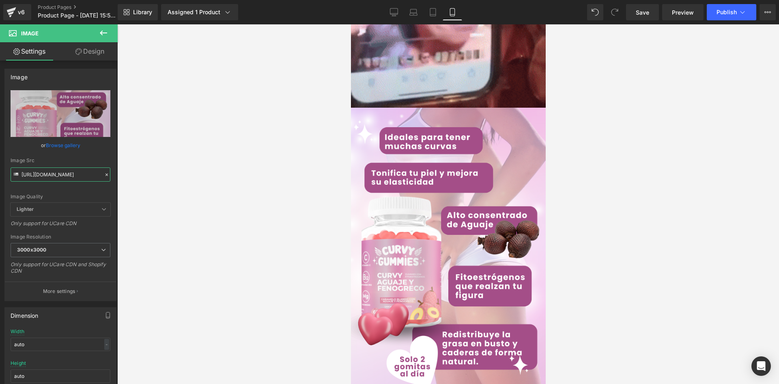
drag, startPoint x: 21, startPoint y: 177, endPoint x: 124, endPoint y: 179, distance: 103.1
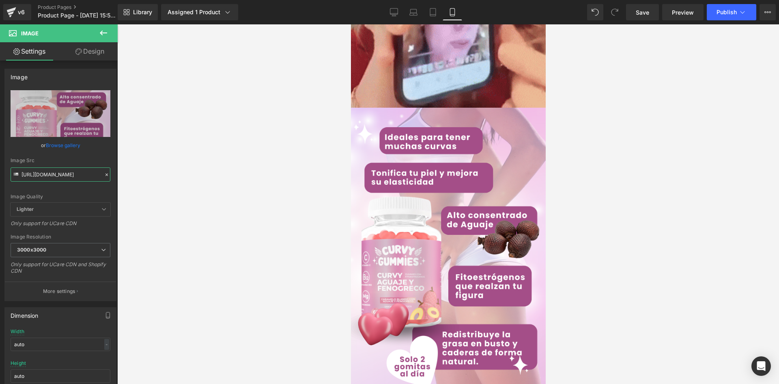
click at [124, 179] on div "Image You are previewing how the will restyle your page. You can not edit Eleme…" at bounding box center [389, 198] width 779 height 397
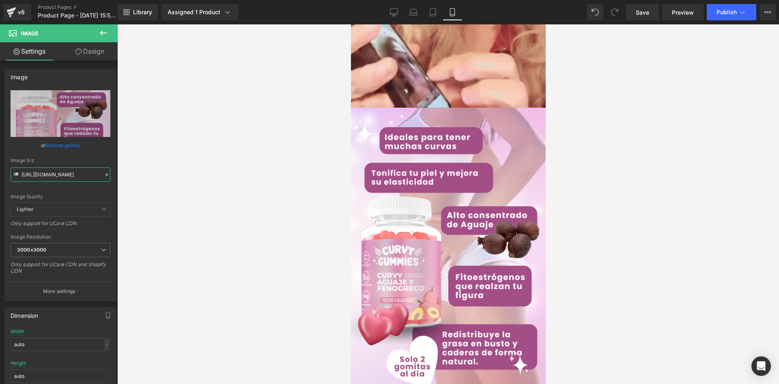
paste input "5xGXKL8t/Whats-App-Image-2025-06-24-at-1-18-10-PM-1.jp"
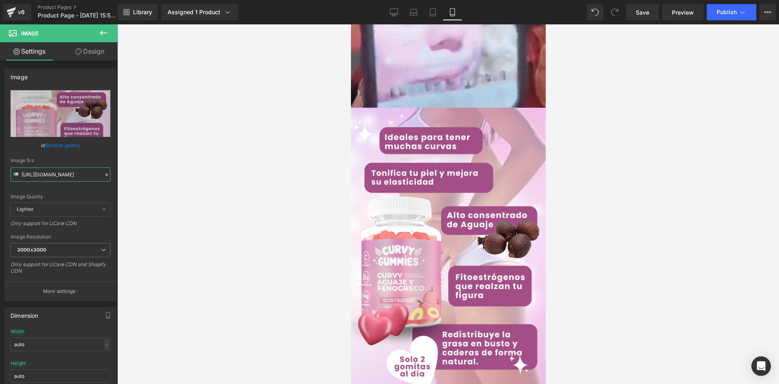
type input "https://i.ibb.co/5xGXKL8t/Whats-App-Image-2025-06-24-at-1-18-10-PM-1.jpg"
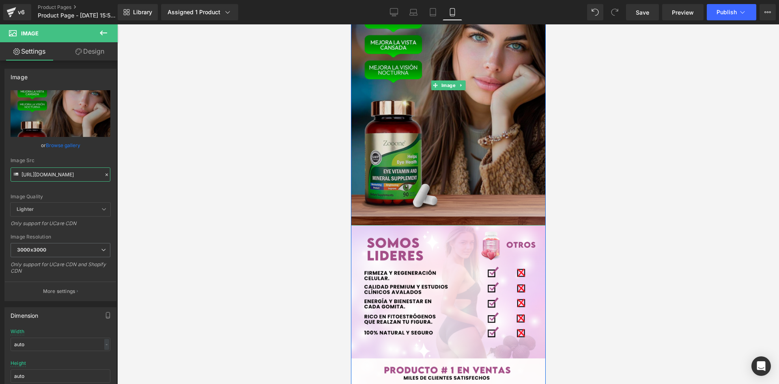
scroll to position [1217, 0]
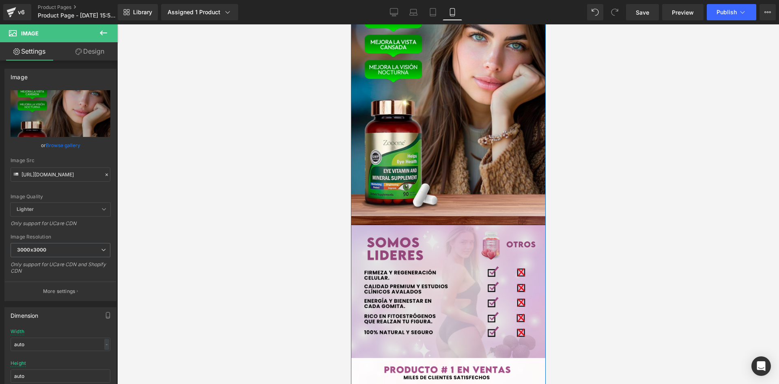
click at [453, 275] on img at bounding box center [448, 291] width 195 height 133
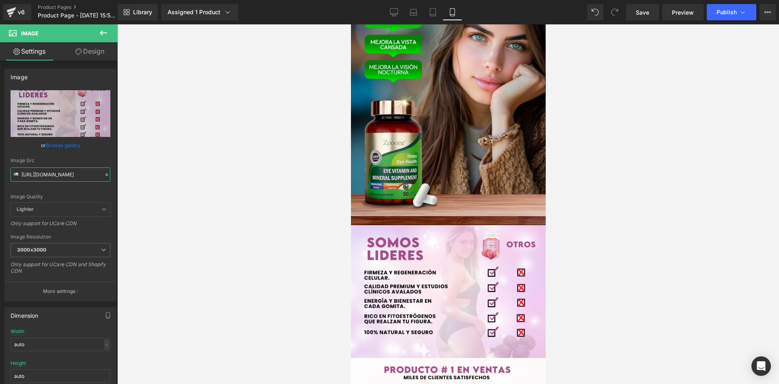
drag, startPoint x: 21, startPoint y: 172, endPoint x: 132, endPoint y: 171, distance: 111.2
click at [132, 171] on div "Image You are previewing how the will restyle your page. You can not edit Eleme…" at bounding box center [389, 198] width 779 height 397
paste input "JjcNHK6s/Whats-App-Image-2025-06-24-at-1-18-10-PM-2.jp"
type input "https://i.ibb.co/JjcNHK6s/Whats-App-Image-2025-06-24-at-1-18-10-PM-2.jpg"
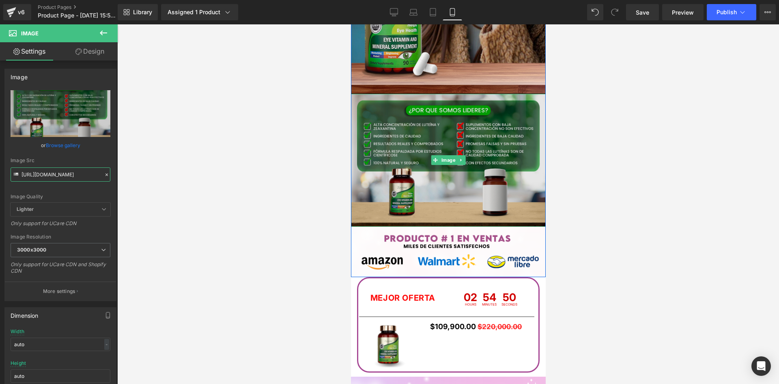
scroll to position [1380, 0]
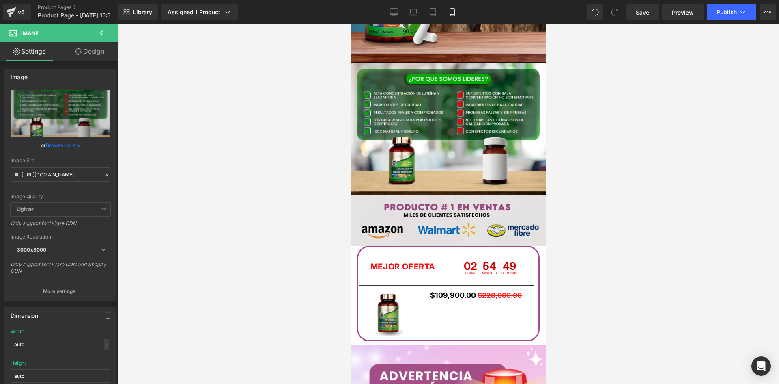
click at [439, 220] on div "Image" at bounding box center [448, 220] width 195 height 50
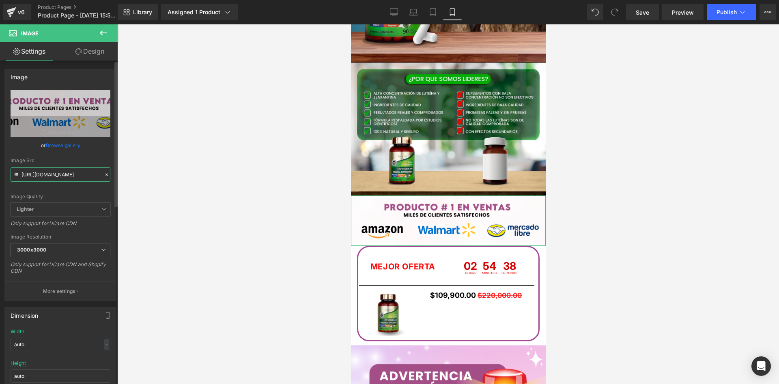
scroll to position [0, 32]
drag, startPoint x: 22, startPoint y: 174, endPoint x: 116, endPoint y: 175, distance: 94.6
click at [116, 175] on div "Image https://i.ibb.co/KzVS4QsN/raw-amazon-5.png Replace Image Upload image or …" at bounding box center [59, 223] width 118 height 327
paste input "Ldj1WWCB/POST-01-010"
type input "https://i.ibb.co/Ldj1WWCB/POST-01-010.png"
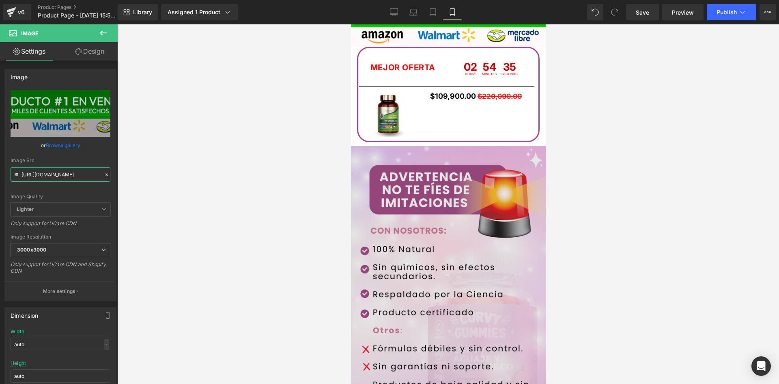
scroll to position [1623, 0]
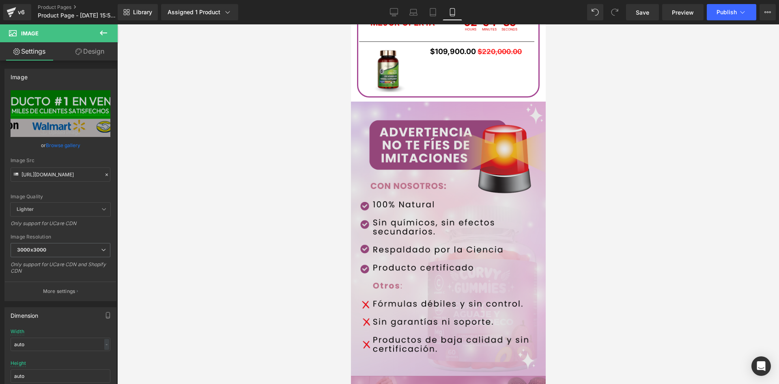
click at [442, 250] on img at bounding box center [448, 238] width 195 height 274
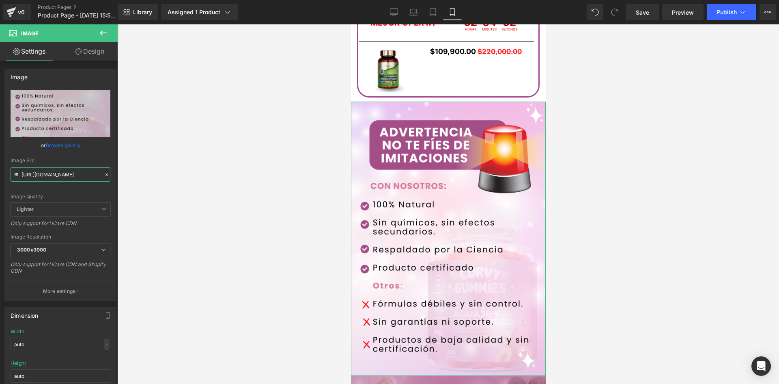
scroll to position [0, 19]
drag, startPoint x: 22, startPoint y: 175, endPoint x: 142, endPoint y: 176, distance: 119.7
click at [142, 176] on div "Image You are previewing how the will restyle your page. You can not edit Eleme…" at bounding box center [389, 198] width 779 height 397
paste input "3mq02zys/Whats-App-Image-2025-06-24-at-2-32-46-PM-1.jp"
type input "https://i.ibb.co/3mq02zys/Whats-App-Image-2025-06-24-at-2-32-46-PM-1.jpg"
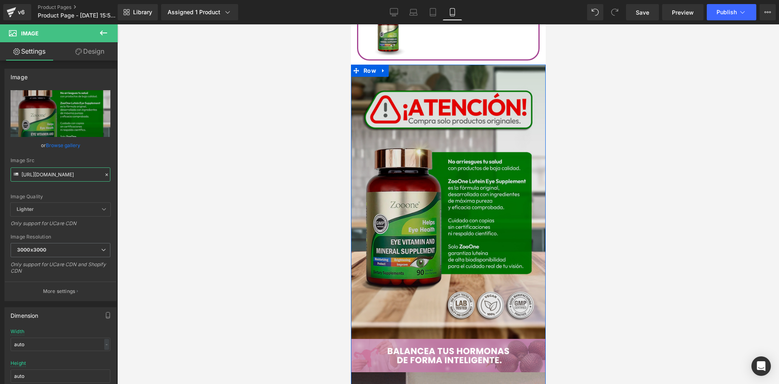
scroll to position [1786, 0]
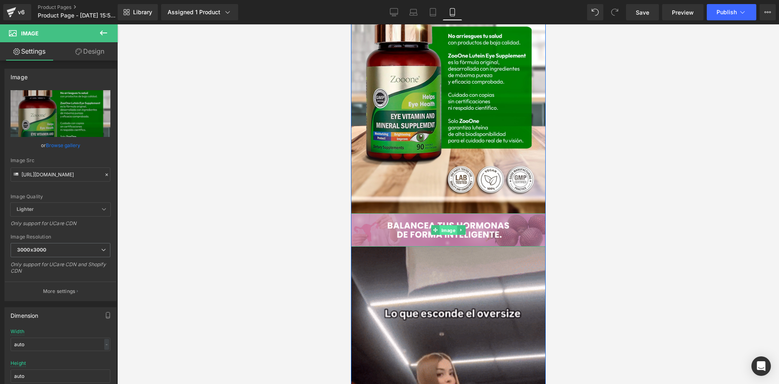
click at [442, 225] on span "Image" at bounding box center [448, 230] width 17 height 10
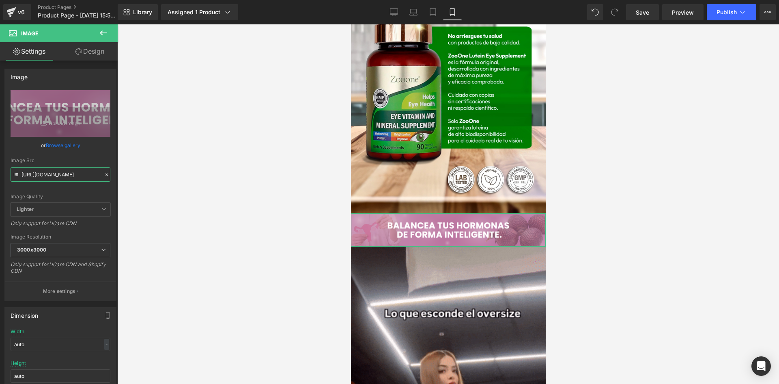
scroll to position [0, 11]
drag, startPoint x: 22, startPoint y: 175, endPoint x: 160, endPoint y: 190, distance: 138.8
click at [160, 190] on div "Image You are previewing how the will restyle your page. You can not edit Eleme…" at bounding box center [389, 198] width 779 height 397
paste input "pBNtNh1z/POST-01-07"
type input "https://i.ibb.co/pBNtNh1z/POST-01-07.png"
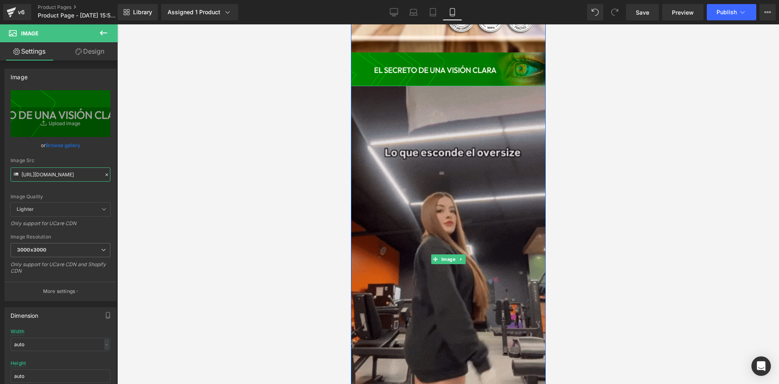
scroll to position [1948, 0]
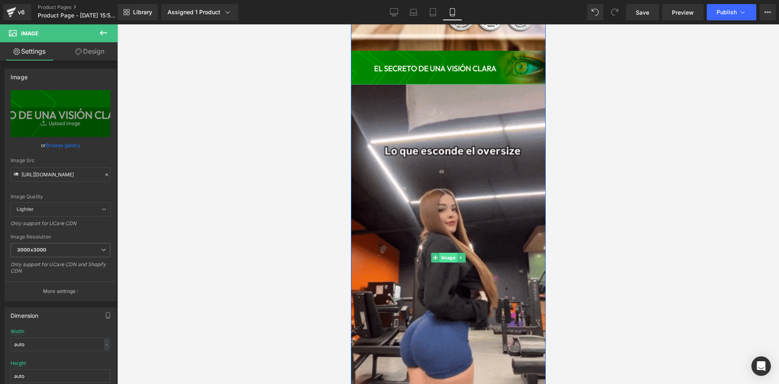
click at [442, 255] on span "Image" at bounding box center [448, 257] width 17 height 10
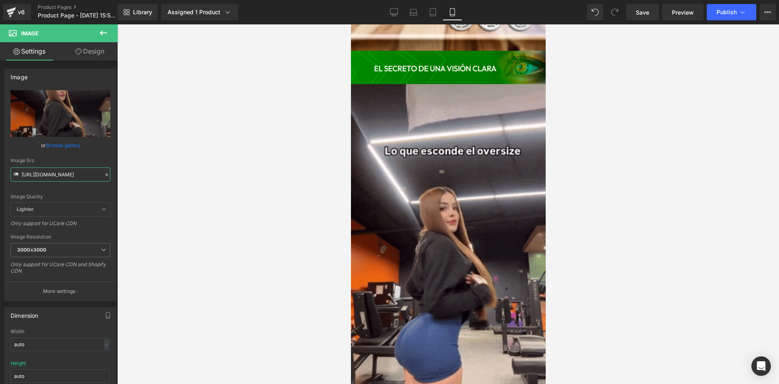
scroll to position [0, 402]
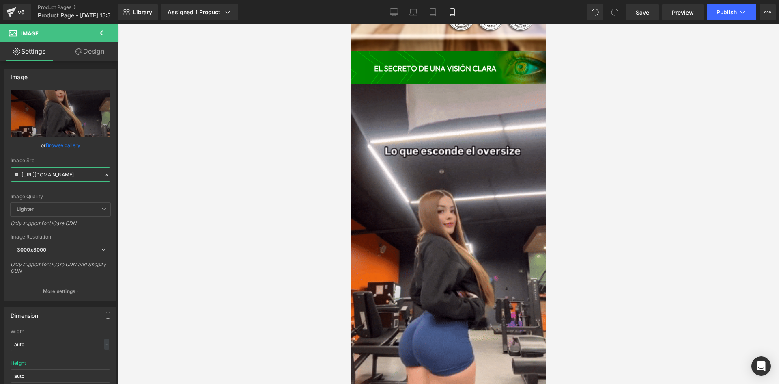
drag, startPoint x: 21, startPoint y: 173, endPoint x: 149, endPoint y: 183, distance: 128.6
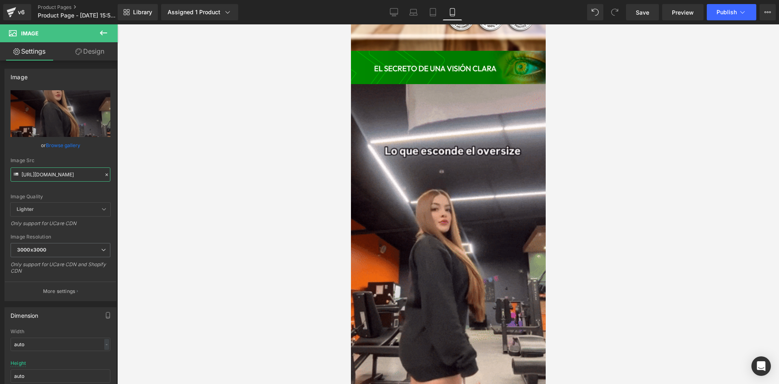
click at [149, 183] on div "Image You are previewing how the will restyle your page. You can not edit Eleme…" at bounding box center [389, 198] width 779 height 397
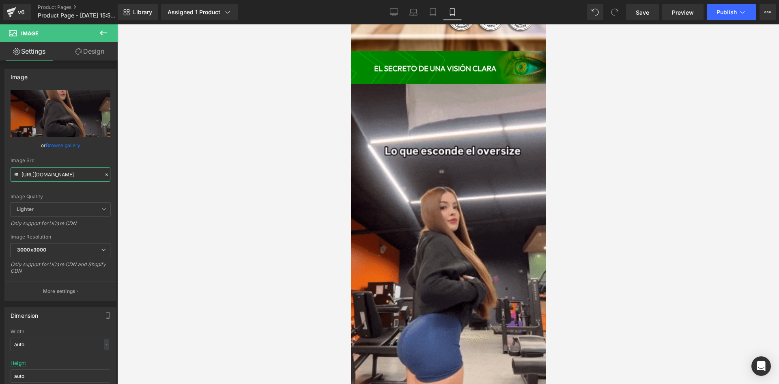
paste input "4.giphy.com/media/v1.Y2lkPTc5MGI3NjExanA0dHU4ZWZ3Zmp6eGVrZDVjZWl4YmRwbDV0Y3R2bD…"
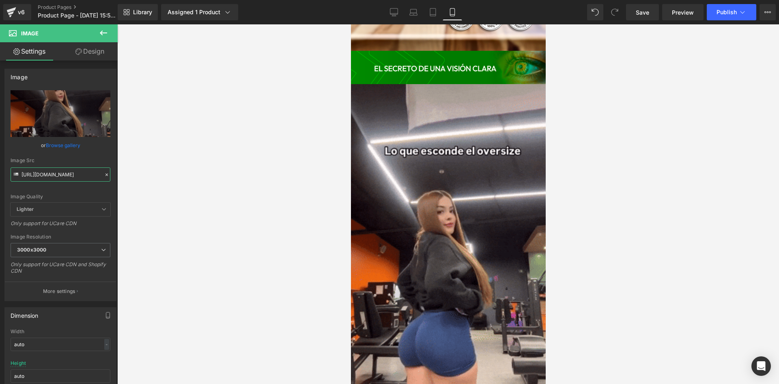
scroll to position [0, 419]
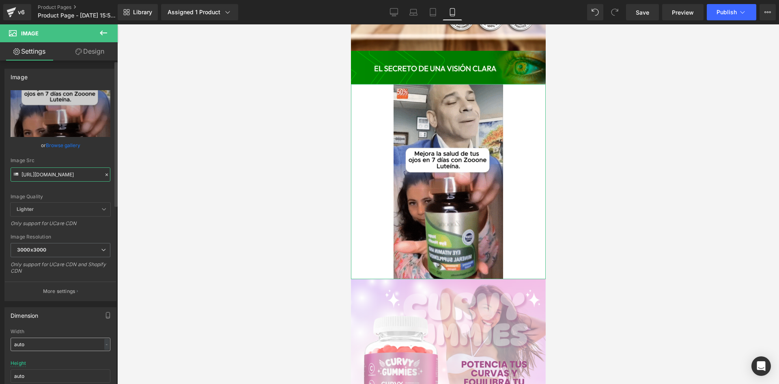
type input "https://media4.giphy.com/media/v1.Y2lkPTc5MGI3NjExanA0dHU4ZWZ3Zmp6eGVrZDVjZWl4Y…"
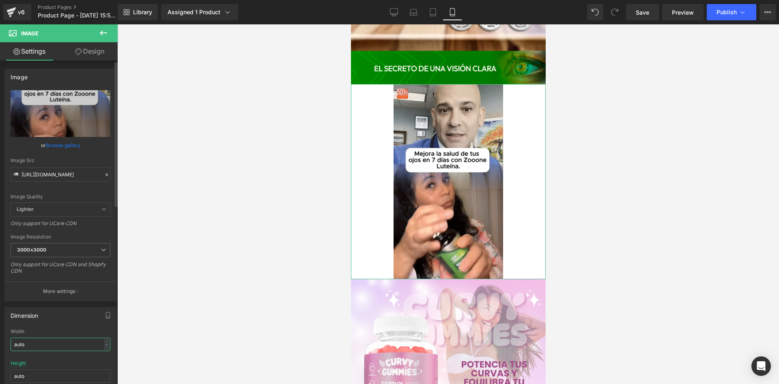
scroll to position [0, 0]
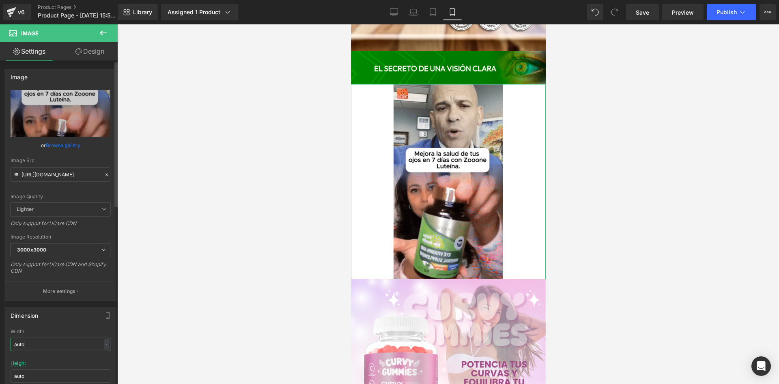
click at [36, 340] on input "auto" at bounding box center [61, 343] width 100 height 13
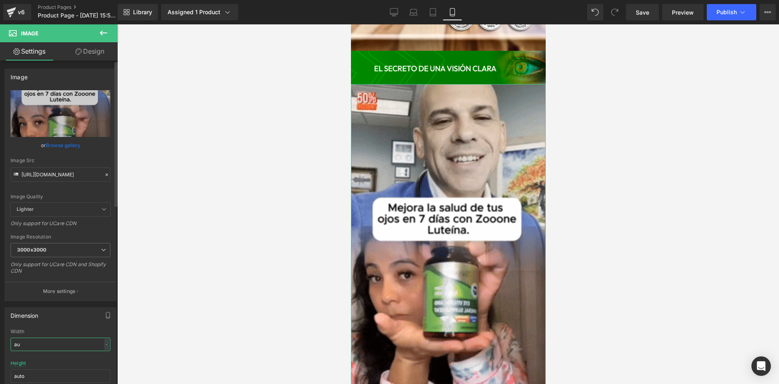
type input "a"
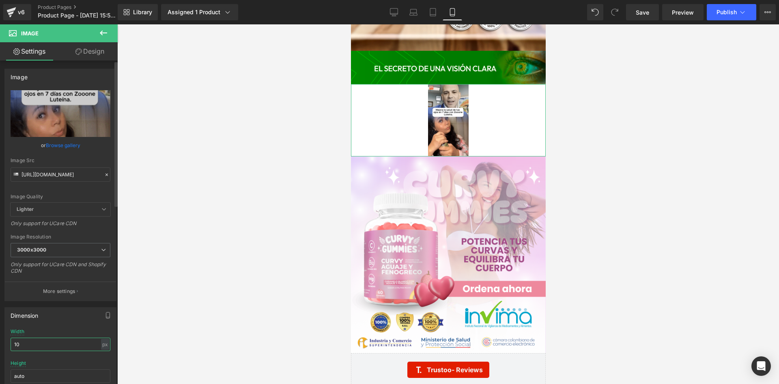
type input "1"
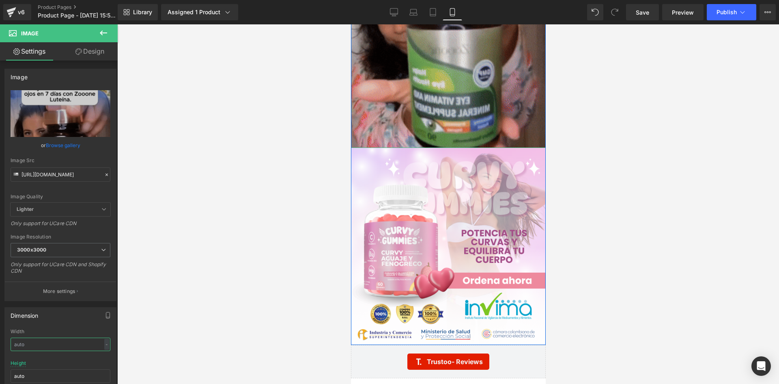
scroll to position [2232, 0]
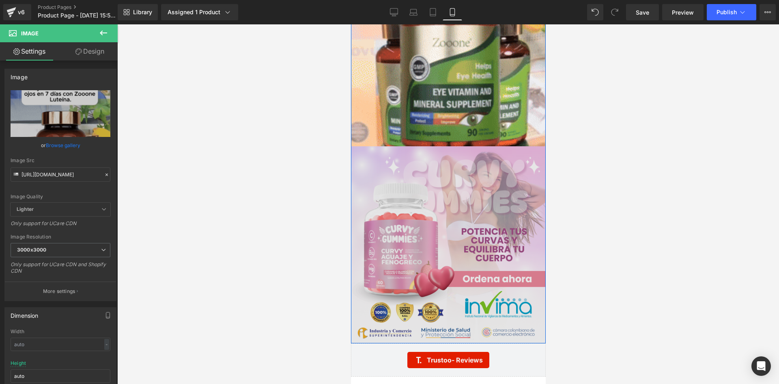
click at [437, 237] on div "Image" at bounding box center [448, 244] width 195 height 196
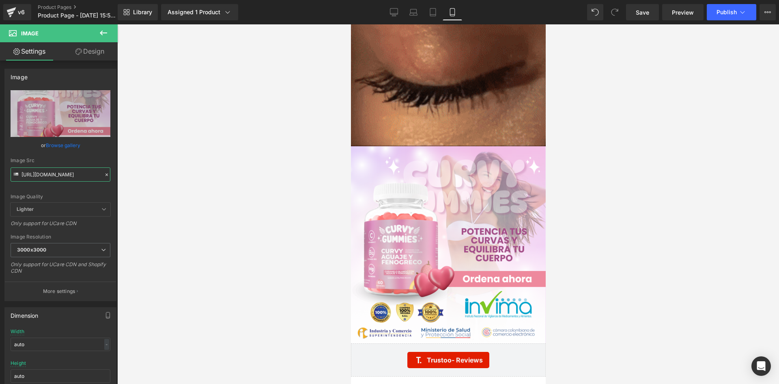
scroll to position [0, 17]
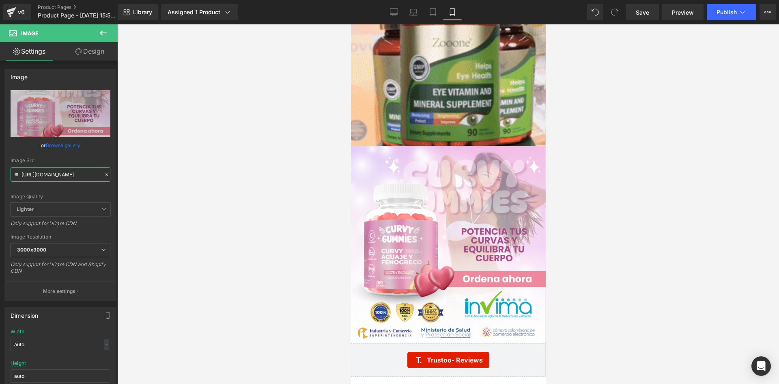
drag, startPoint x: 21, startPoint y: 175, endPoint x: 176, endPoint y: 198, distance: 156.7
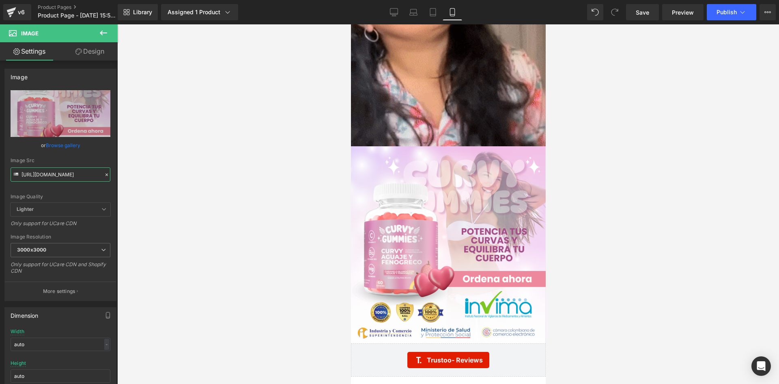
click at [176, 198] on div "Image You are previewing how the will restyle your page. You can not edit Eleme…" at bounding box center [389, 198] width 779 height 397
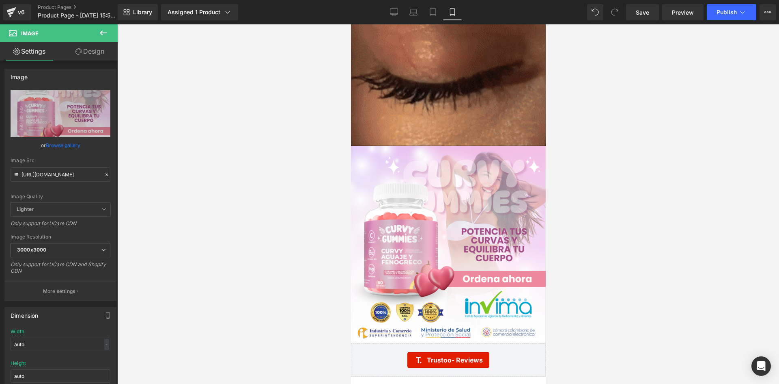
scroll to position [0, 0]
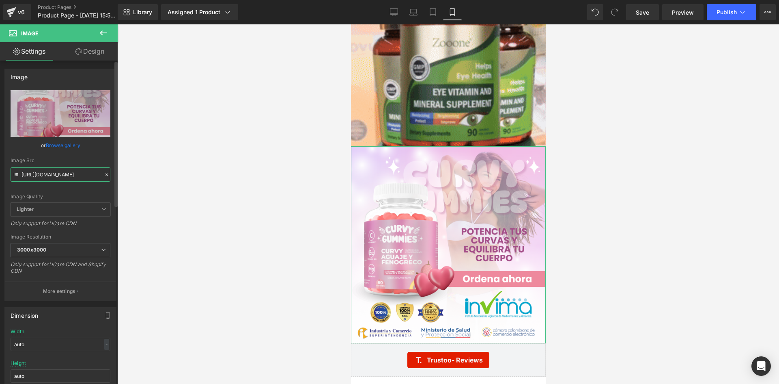
click at [22, 175] on input "https://i.ibb.co/Wp2cTY2y/raw10-4.png" at bounding box center [61, 174] width 100 height 14
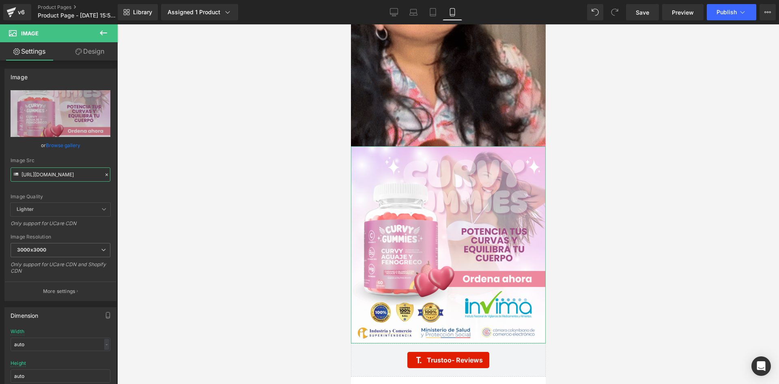
scroll to position [0, 17]
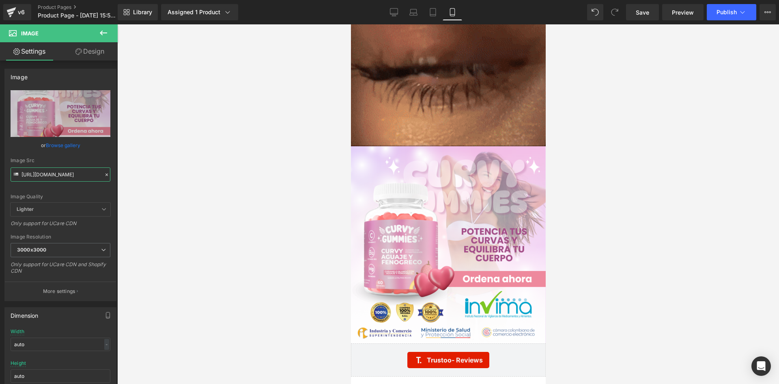
drag, startPoint x: 22, startPoint y: 175, endPoint x: 136, endPoint y: 179, distance: 114.1
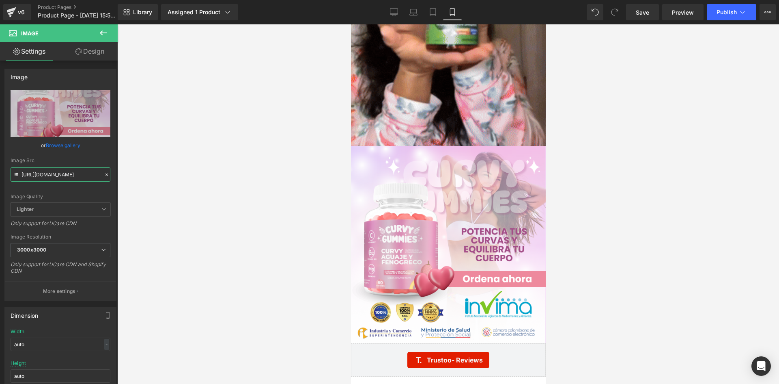
click at [136, 179] on div "Image You are previewing how the will restyle your page. You can not edit Eleme…" at bounding box center [389, 198] width 779 height 397
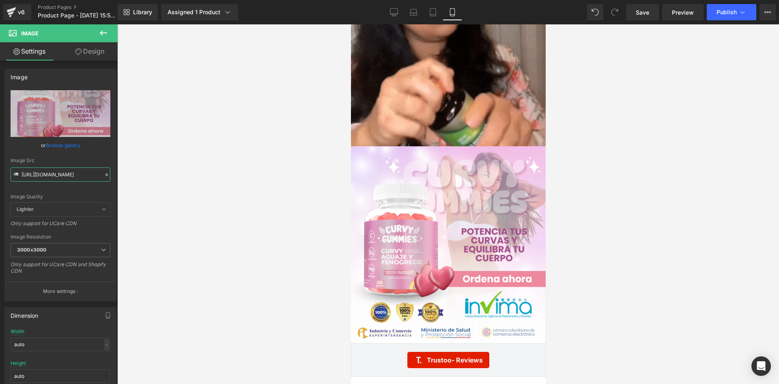
drag, startPoint x: 21, startPoint y: 175, endPoint x: 119, endPoint y: 187, distance: 98.6
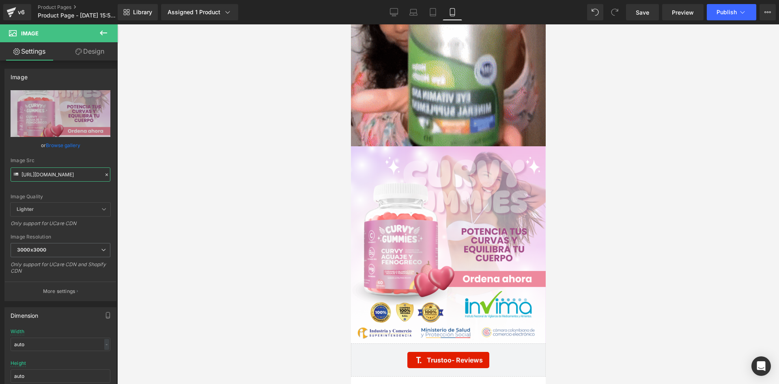
click at [119, 187] on div "Image You are previewing how the will restyle your page. You can not edit Eleme…" at bounding box center [389, 198] width 779 height 397
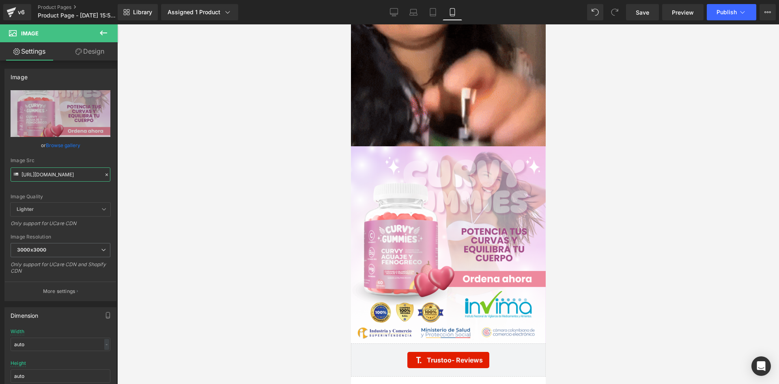
paste input "bMBqh1fC/Whats-App-Image-2025-06-24-at-2-32-46-PM.jp"
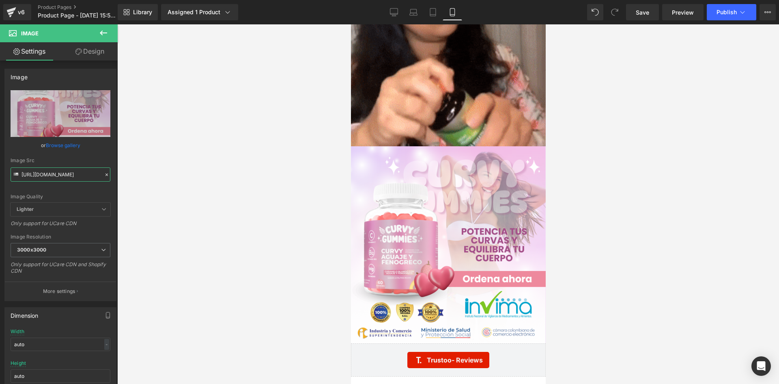
type input "https://i.ibb.co/bMBqh1fC/Whats-App-Image-2025-06-24-at-2-32-46-PM.jpg"
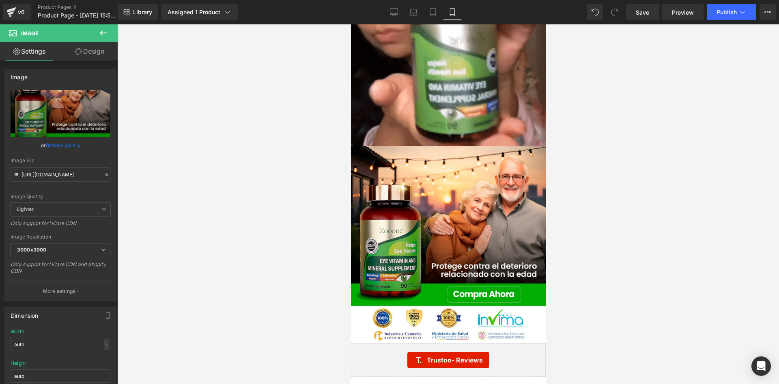
scroll to position [0, 0]
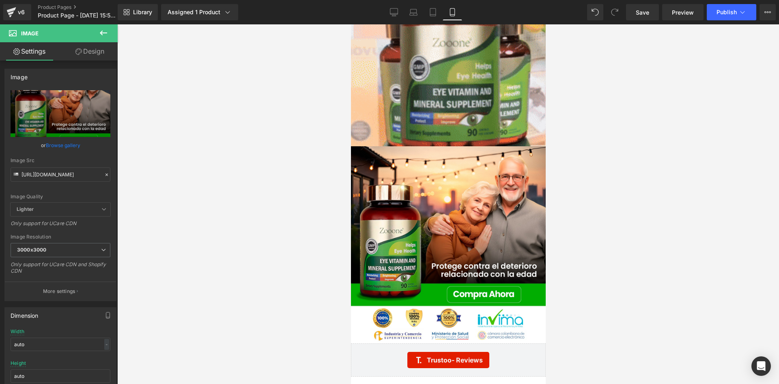
click at [149, 199] on div at bounding box center [448, 203] width 662 height 359
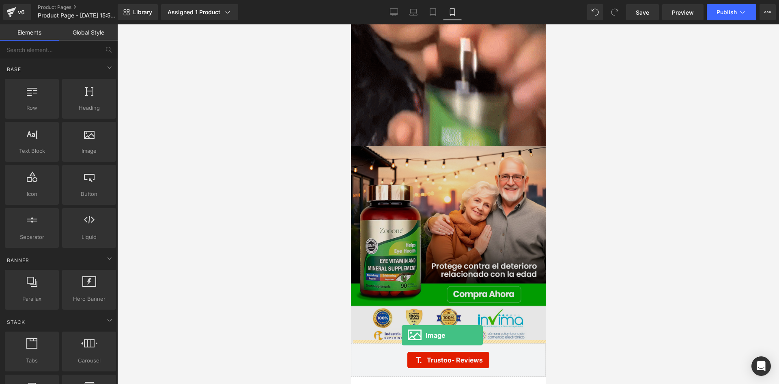
drag, startPoint x: 443, startPoint y: 168, endPoint x: 401, endPoint y: 335, distance: 172.2
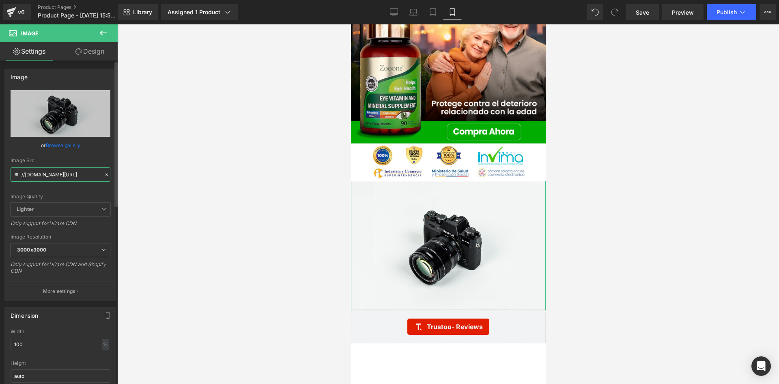
scroll to position [0, 50]
drag, startPoint x: 21, startPoint y: 174, endPoint x: 121, endPoint y: 184, distance: 100.7
click at [121, 184] on div "Image You are previewing how the will restyle your page. You can not edit Eleme…" at bounding box center [389, 198] width 779 height 397
paste input "https://i.ibb.co/pFnQr24/POST-01-08.pn"
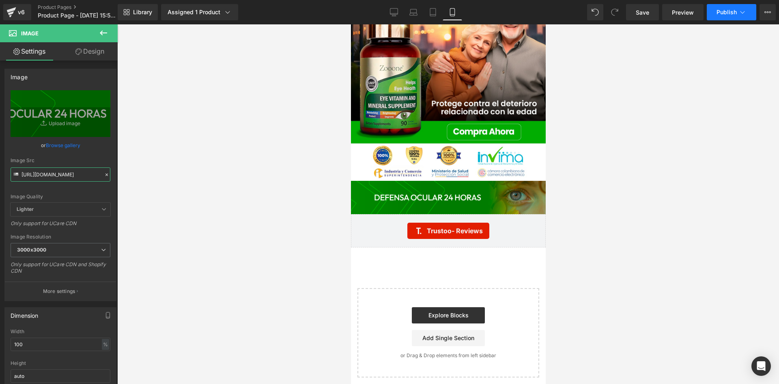
type input "https://i.ibb.co/pFnQr24/POST-01-08.png"
click at [740, 9] on icon at bounding box center [743, 12] width 8 height 8
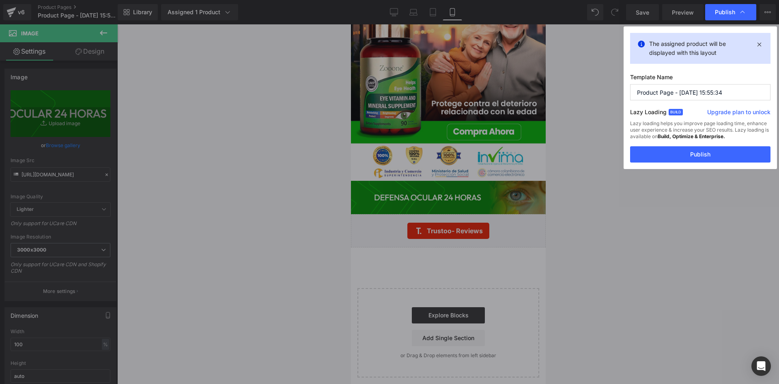
drag, startPoint x: 690, startPoint y: 149, endPoint x: 692, endPoint y: 153, distance: 4.6
click at [692, 153] on button "Publish" at bounding box center [700, 154] width 140 height 16
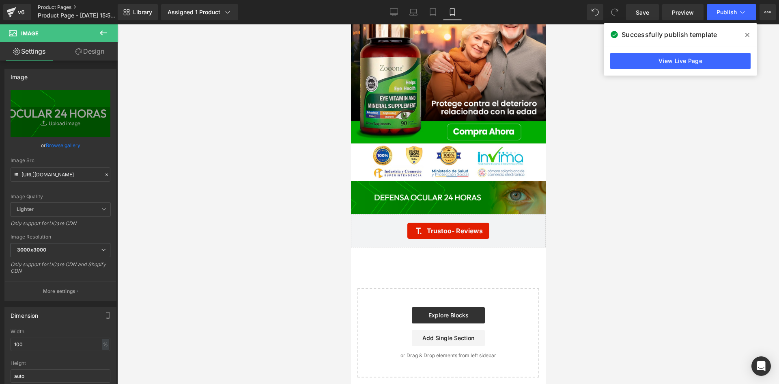
click at [54, 5] on link "Product Pages" at bounding box center [84, 7] width 93 height 6
